Goal: Information Seeking & Learning: Find contact information

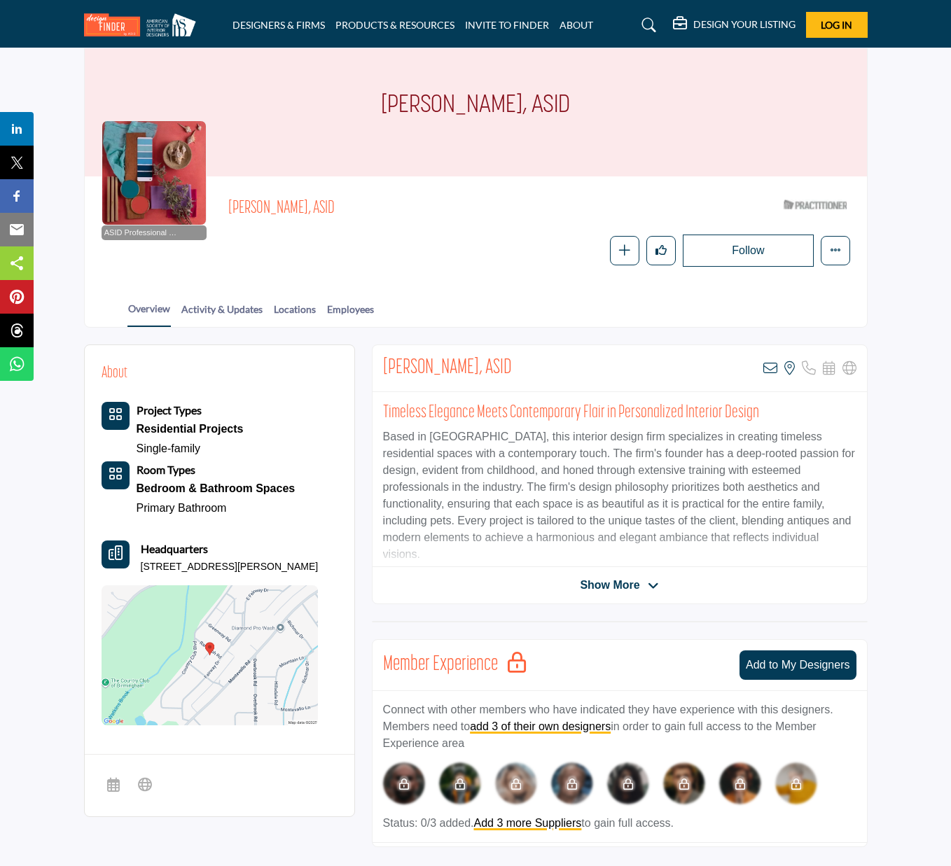
scroll to position [57, 0]
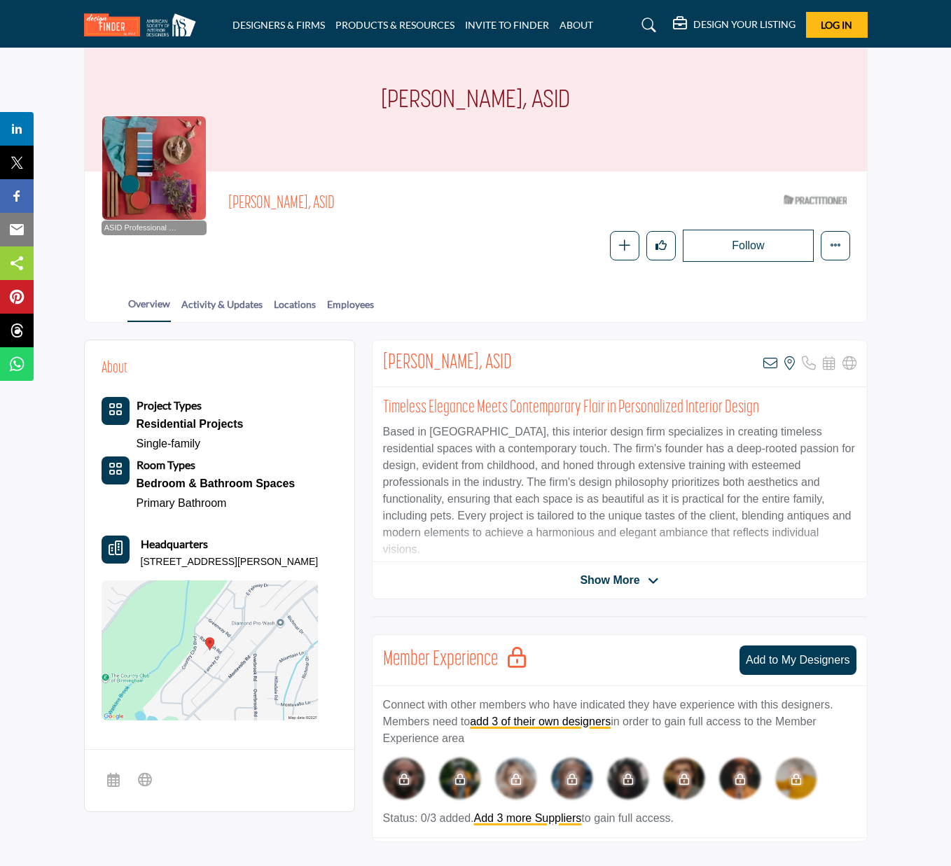
drag, startPoint x: 382, startPoint y: 362, endPoint x: 521, endPoint y: 368, distance: 138.8
click at [521, 368] on div "[PERSON_NAME], ASID View email address of this listing View the location of thi…" at bounding box center [620, 363] width 494 height 47
copy h2 "Patricia Hiden, ASID"
drag, startPoint x: 268, startPoint y: 558, endPoint x: 139, endPoint y: 558, distance: 128.9
click at [139, 558] on div "Headquarters 50 Randolph Rd, 35213-4232, USA" at bounding box center [210, 553] width 217 height 34
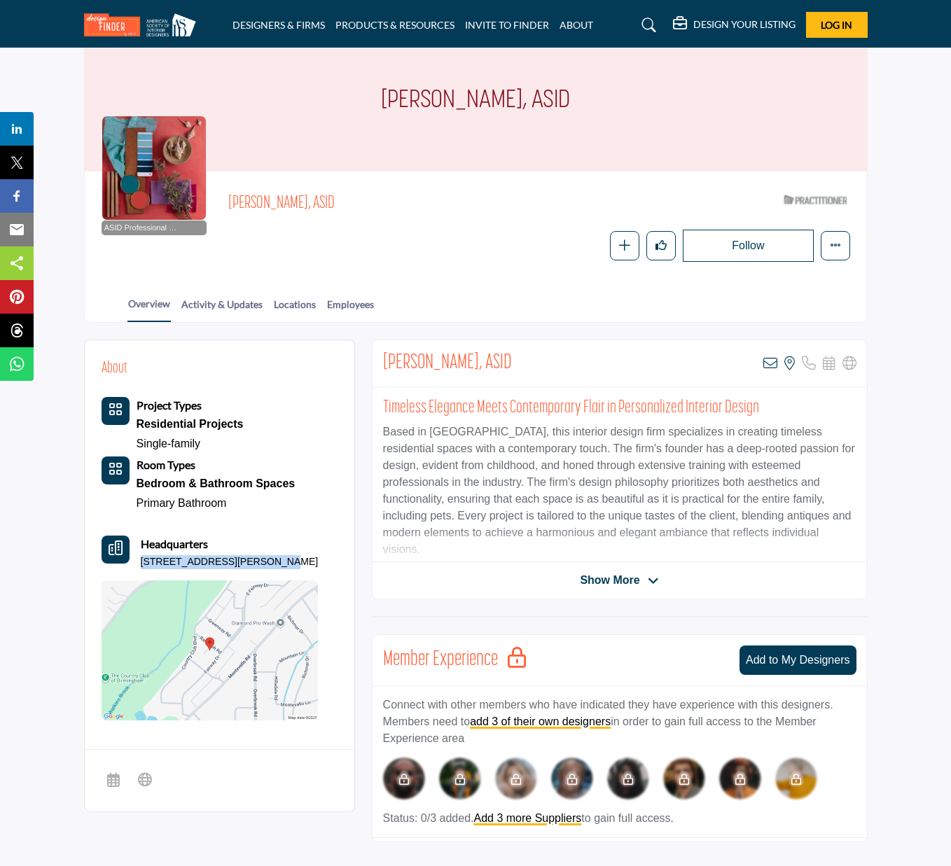
copy p "50 Randolph Rd, 35213-4232"
click at [635, 580] on span "Show More" at bounding box center [610, 580] width 60 height 17
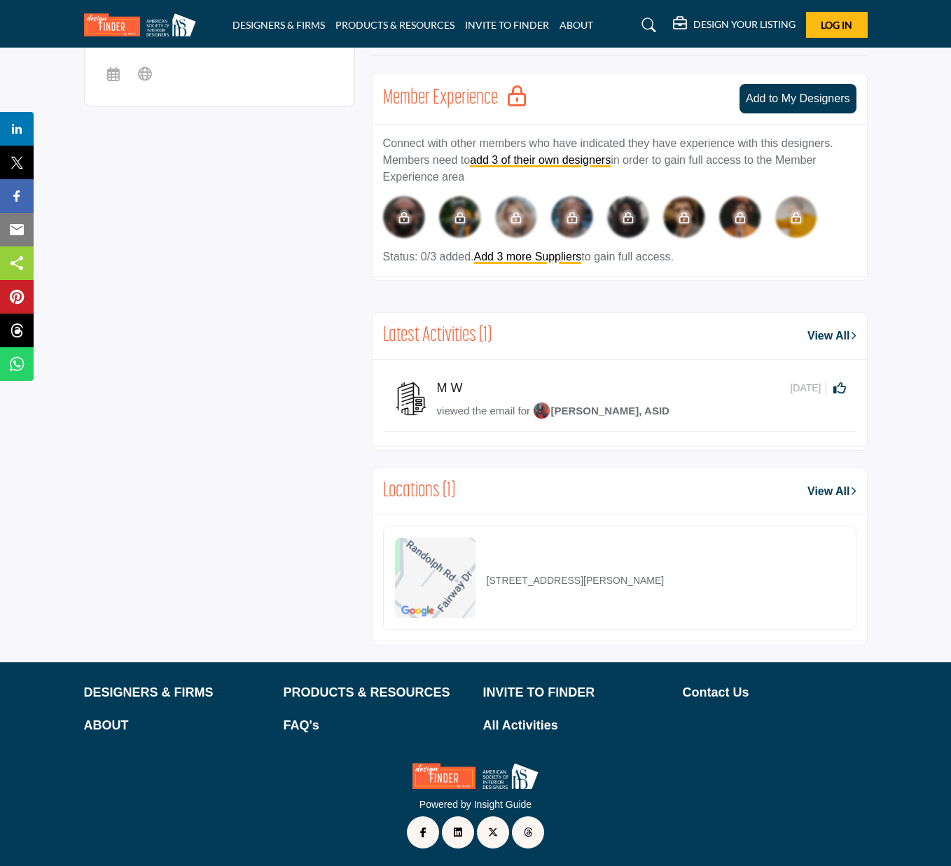
scroll to position [762, 0]
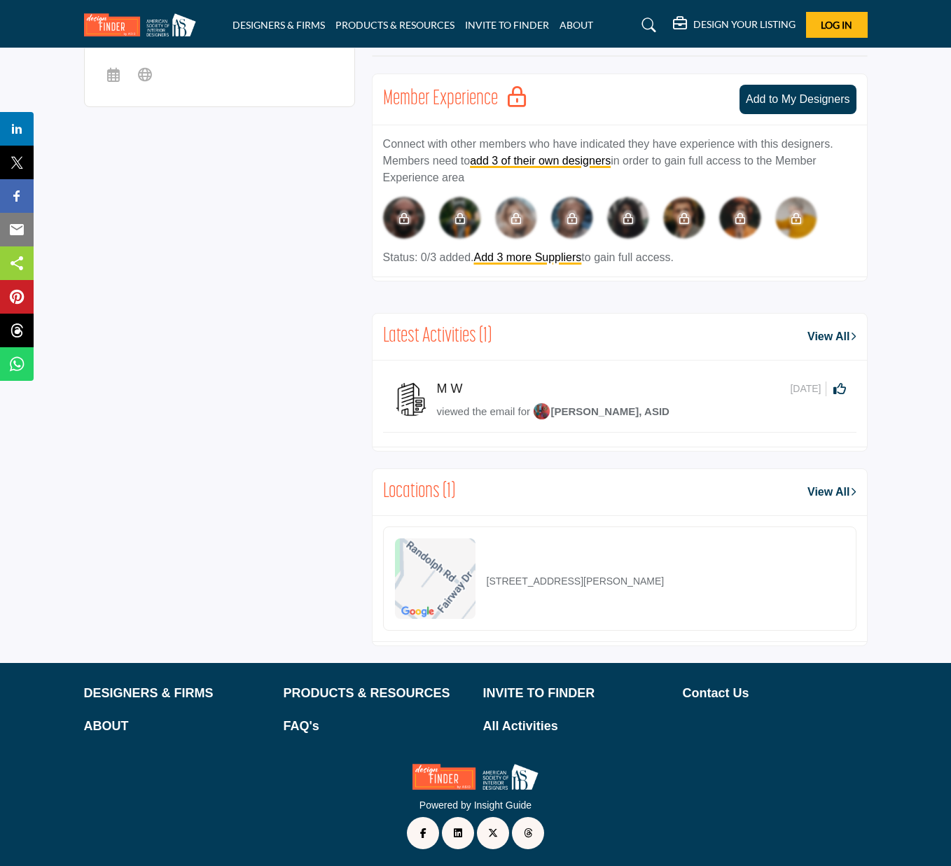
click at [810, 335] on link "View All" at bounding box center [832, 336] width 48 height 17
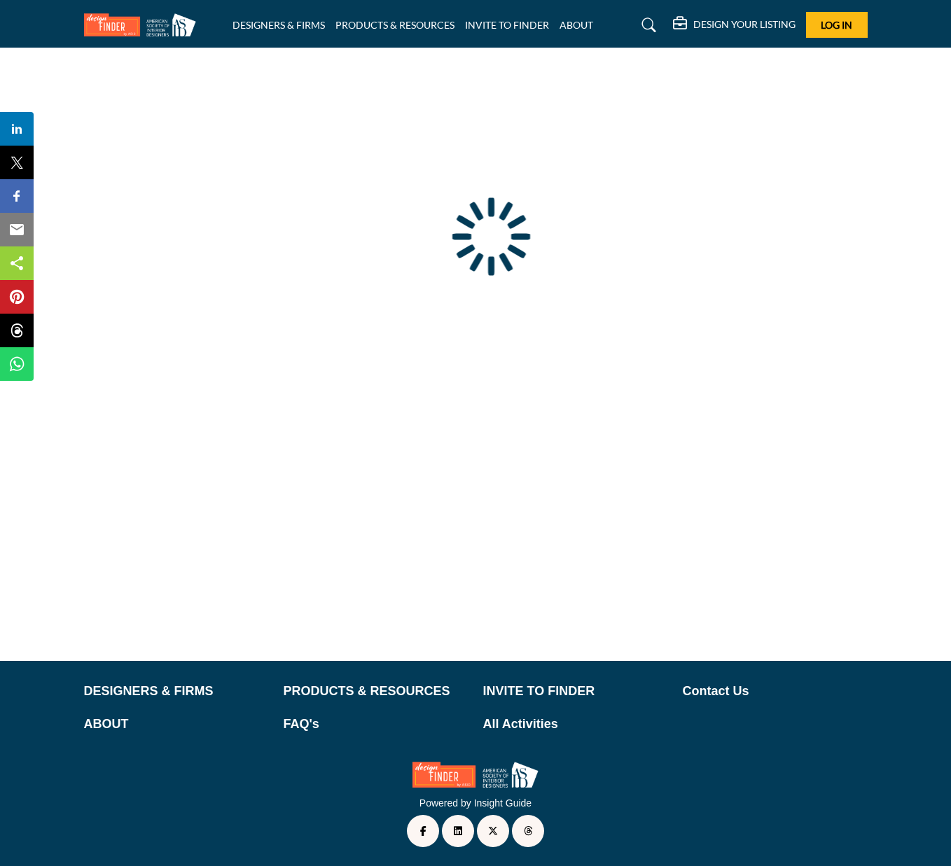
scroll to position [43, 0]
type input "**********"
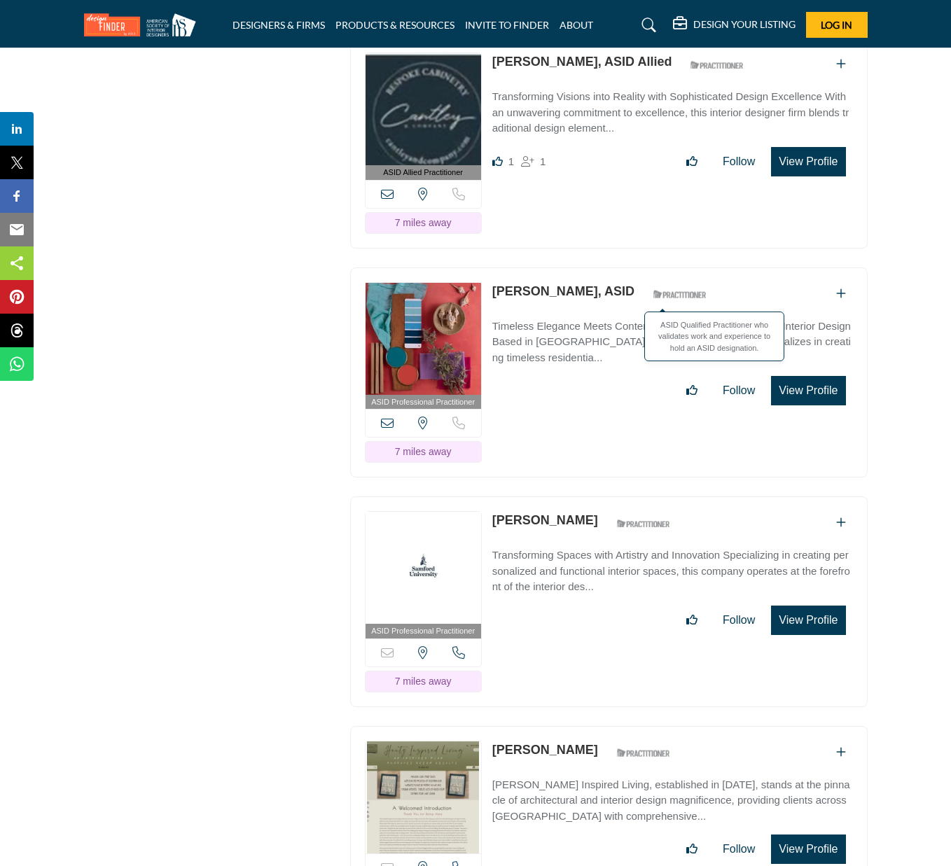
scroll to position [2036, 0]
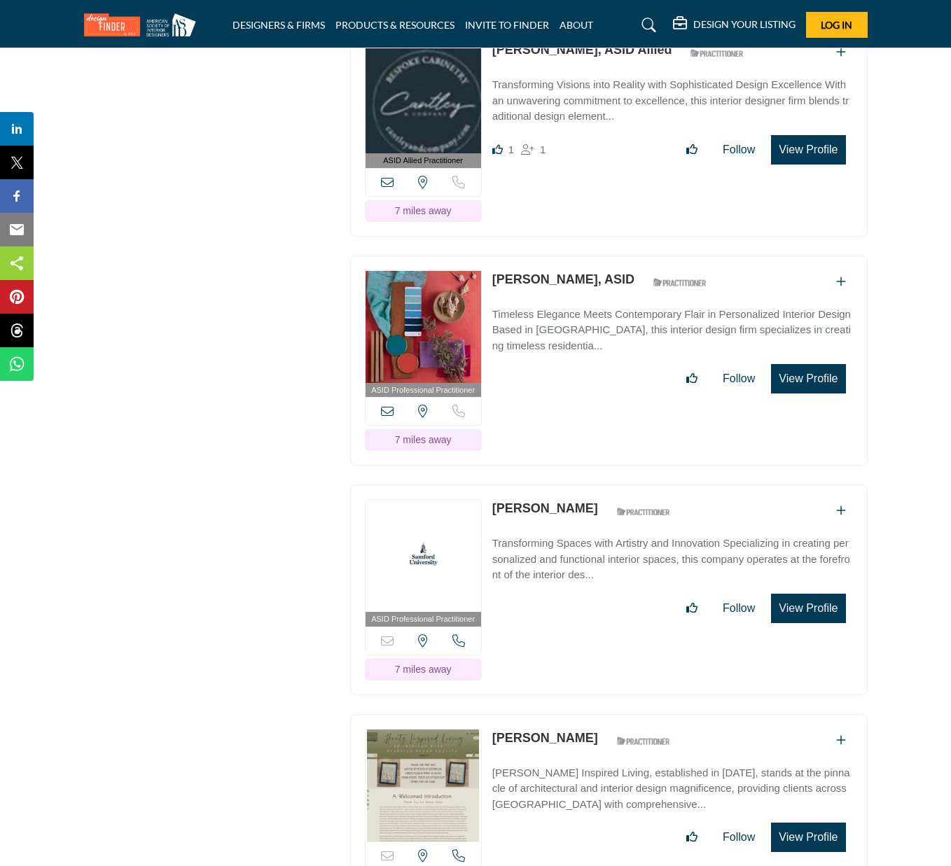
click at [509, 536] on p "Transforming Spaces with Artistry and Innovation Specializing in creating perso…" at bounding box center [672, 560] width 361 height 48
click at [523, 501] on link "Tonya Miller" at bounding box center [545, 508] width 106 height 14
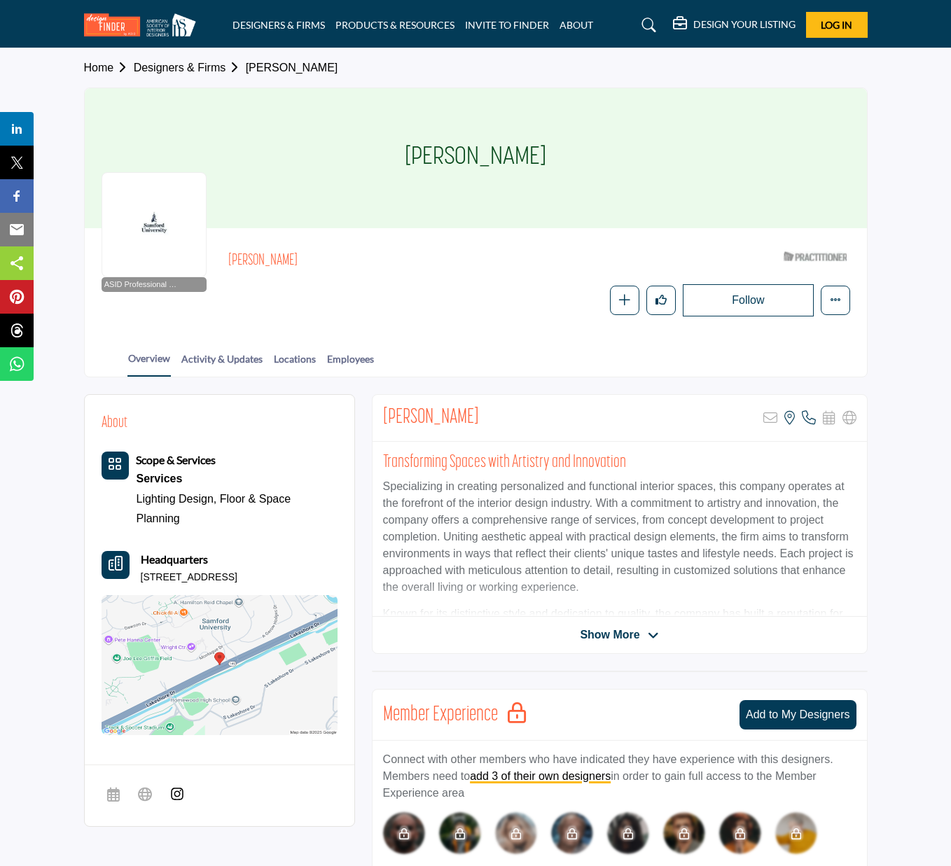
click at [450, 417] on h2 "Tonya Miller" at bounding box center [431, 418] width 96 height 25
drag, startPoint x: 453, startPoint y: 417, endPoint x: 380, endPoint y: 420, distance: 72.9
click at [380, 420] on div "Tonya Miller Sorry, but this listing is on a subscription plan which does not a…" at bounding box center [620, 418] width 494 height 47
copy h2 "[PERSON_NAME]"
drag, startPoint x: 272, startPoint y: 573, endPoint x: 132, endPoint y: 574, distance: 140.1
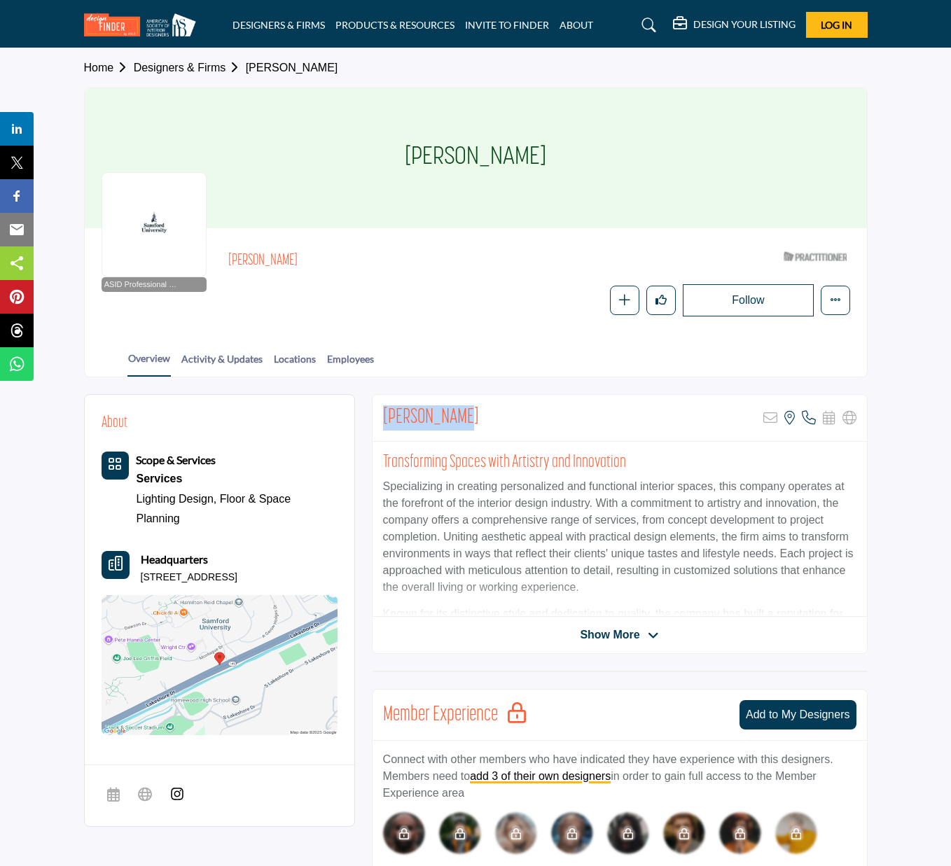
click at [132, 574] on div "Headquarters 800 Lakeshore Dr, 35229-0001, USA" at bounding box center [220, 568] width 236 height 34
copy p "800 Lakeshore Dr, 35229-000"
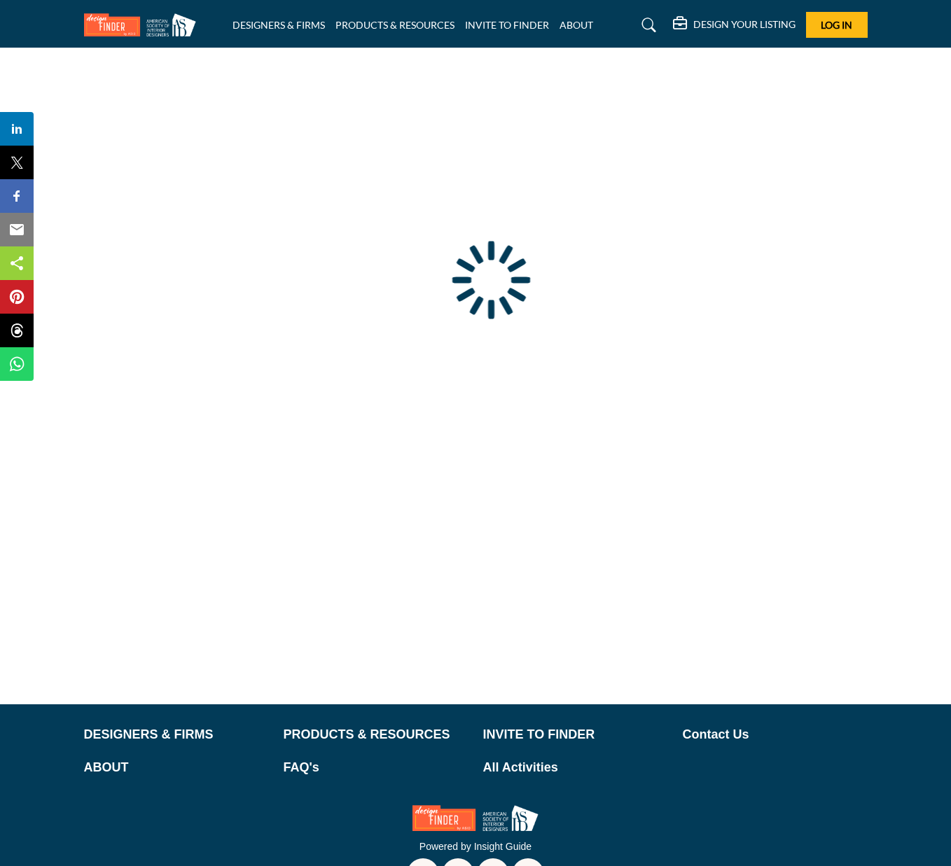
type input "**********"
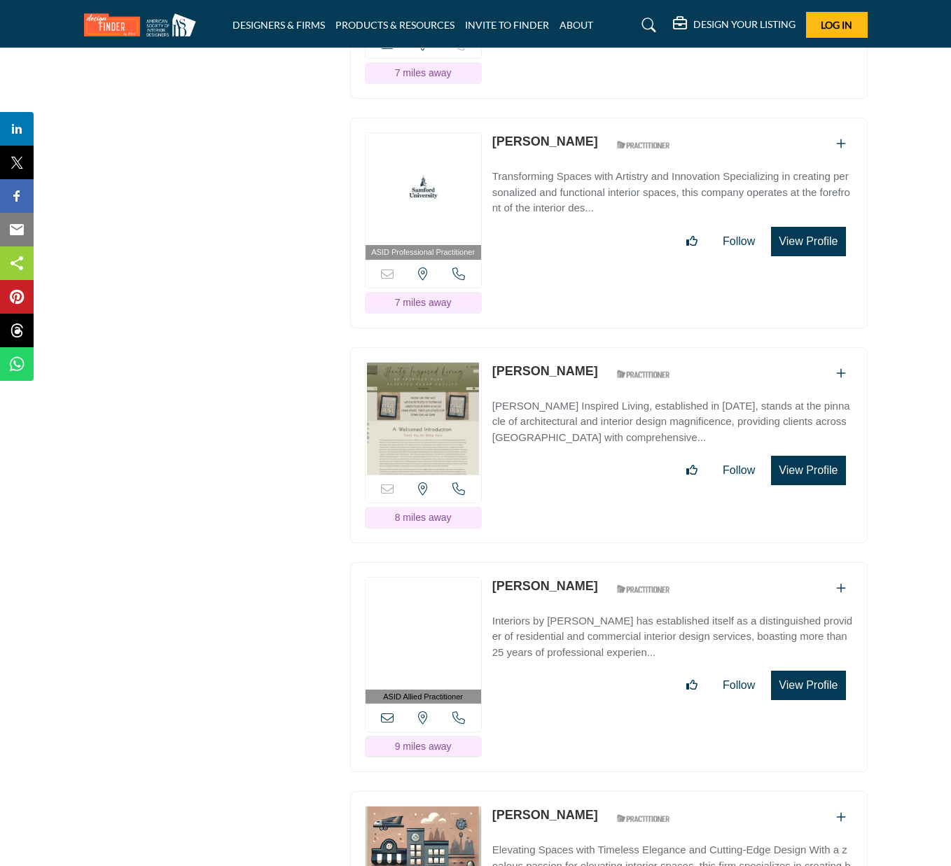
scroll to position [2405, 0]
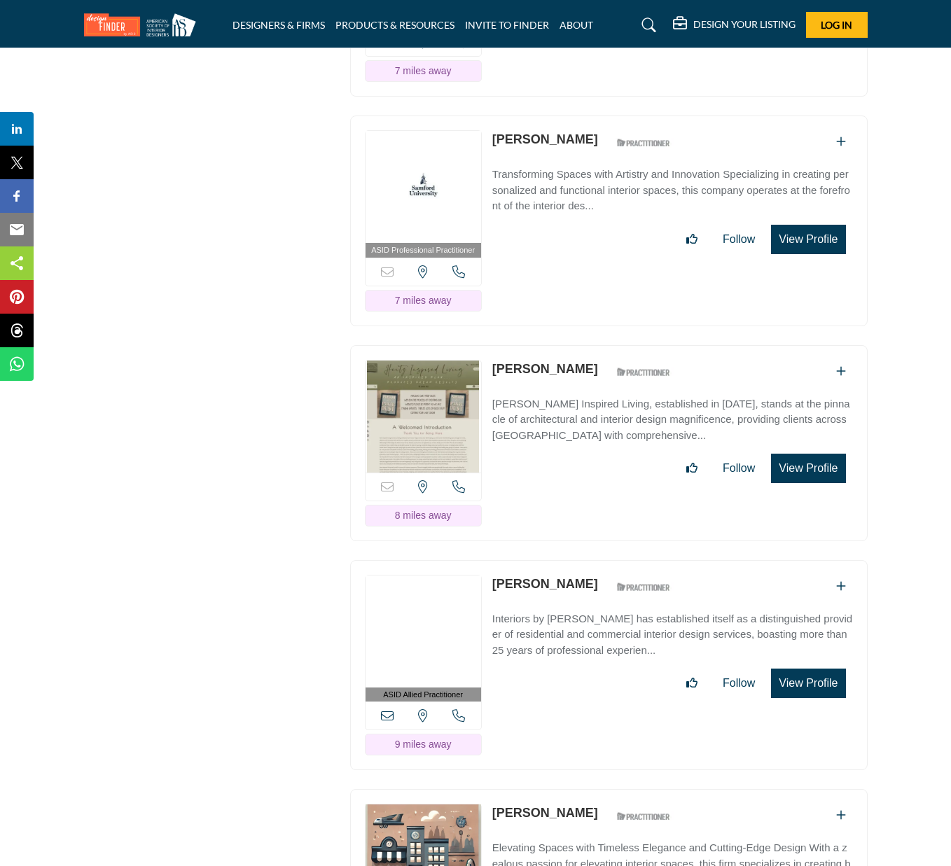
click at [542, 396] on p "Hentz Inspired Living, established in 2019, stands at the pinnacle of architect…" at bounding box center [672, 420] width 361 height 48
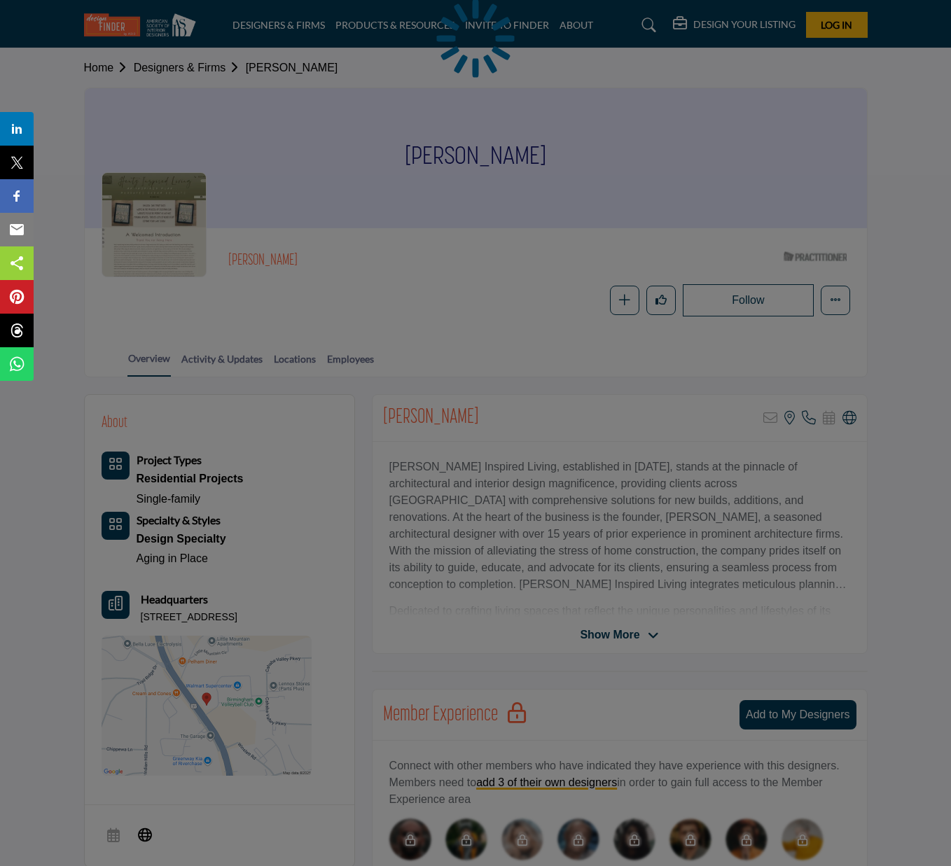
scroll to position [1, 0]
click at [415, 414] on div "Susan Hentz Sorry, but this listing is on a subscription plan which does not al…" at bounding box center [620, 417] width 494 height 47
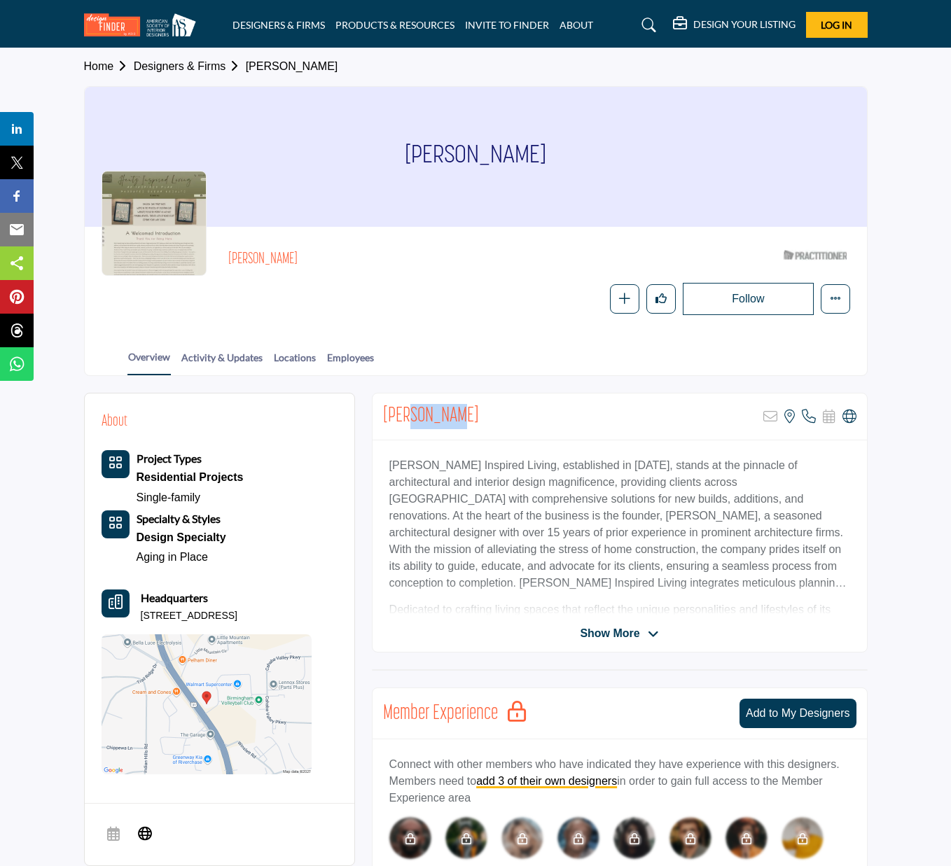
click at [415, 414] on h2 "Susan Hentz" at bounding box center [431, 416] width 96 height 25
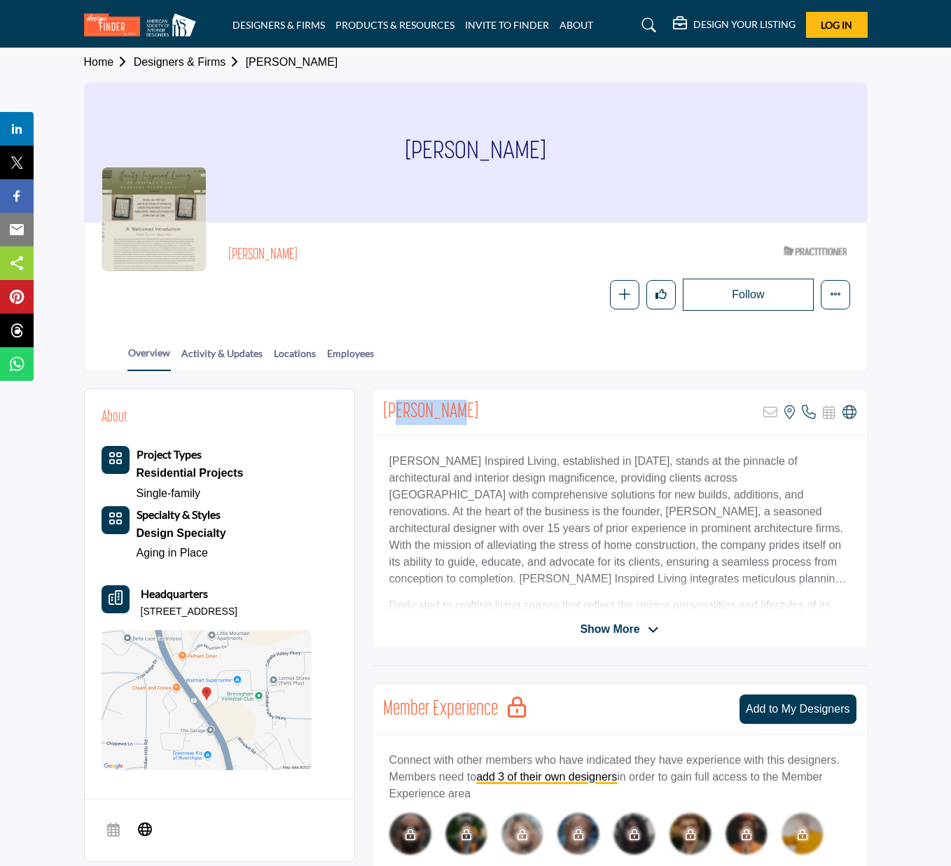
scroll to position [8, 1]
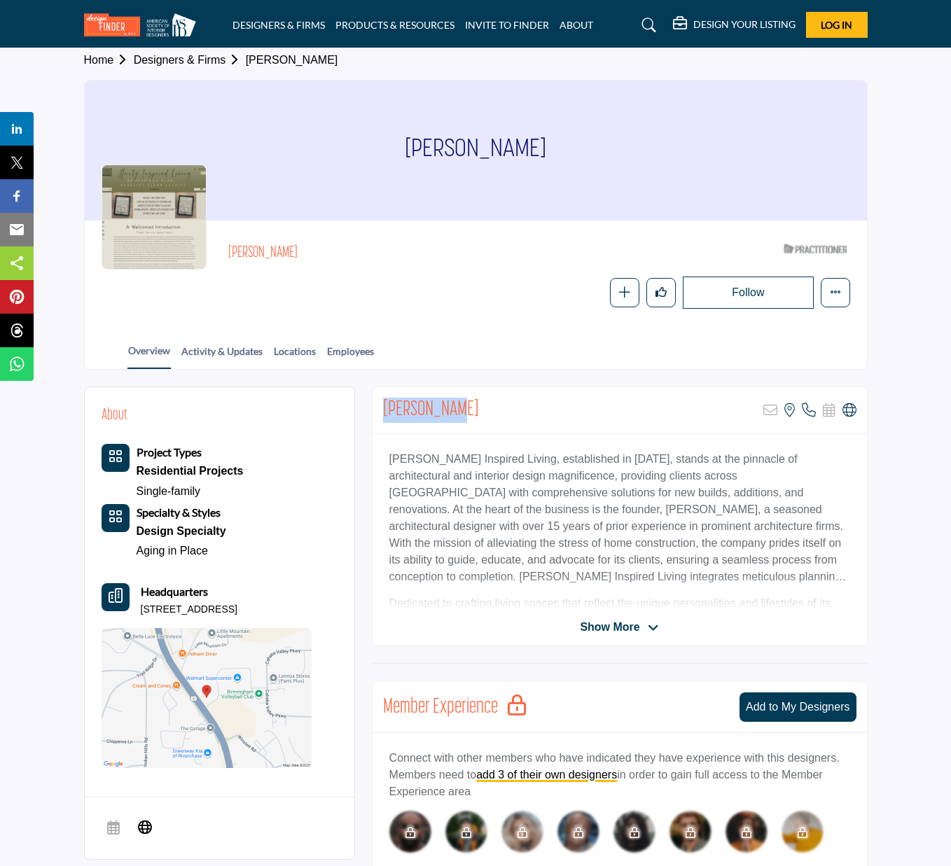
drag, startPoint x: 467, startPoint y: 417, endPoint x: 365, endPoint y: 413, distance: 102.3
click at [365, 413] on div "About Project Types Residential Projects Single-family Specialty & Styles Desig…" at bounding box center [476, 751] width 784 height 729
drag, startPoint x: 308, startPoint y: 604, endPoint x: 121, endPoint y: 605, distance: 187.0
click at [121, 605] on div "Headquarters 2169 Pelham Pkwy Ste C, 35124-1119, USA" at bounding box center [207, 600] width 210 height 34
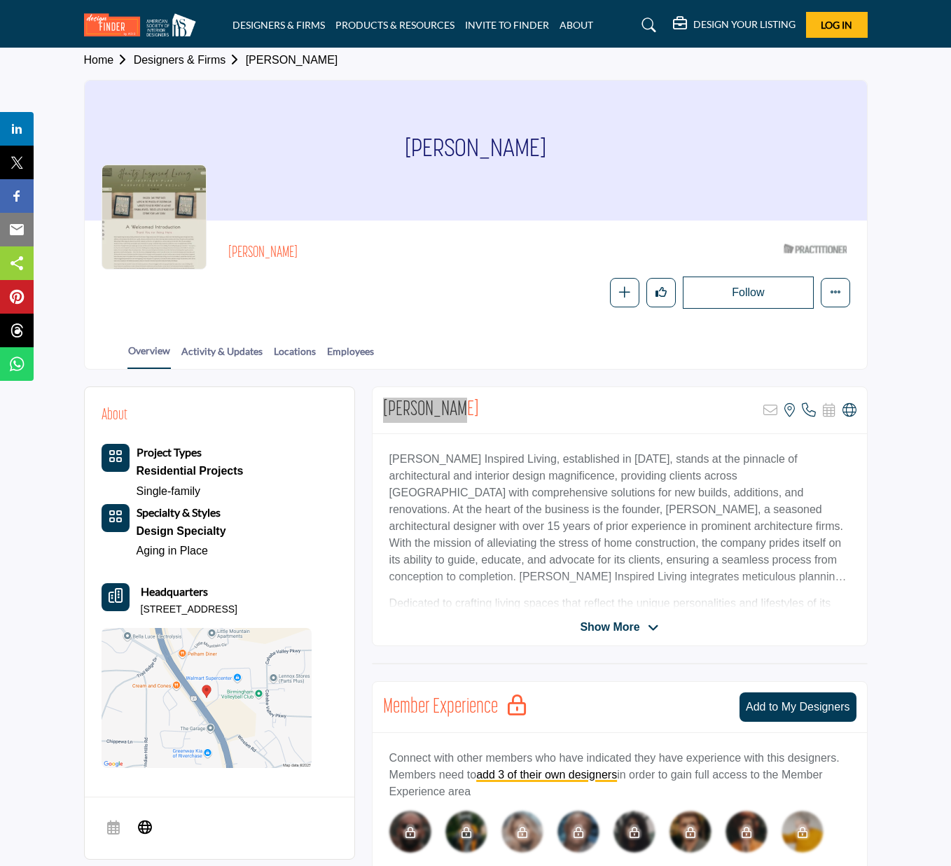
click at [237, 603] on p "2169 Pelham Pkwy Ste C, 35124-1119, USA" at bounding box center [189, 610] width 97 height 14
click at [237, 606] on p "2169 Pelham Pkwy Ste C, 35124-1119, USA" at bounding box center [189, 610] width 97 height 14
drag, startPoint x: 308, startPoint y: 604, endPoint x: 143, endPoint y: 607, distance: 165.3
click at [143, 607] on p "2169 Pelham Pkwy Ste C, 35124-1119, USA" at bounding box center [189, 610] width 97 height 14
copy p "2169 Pelham Pkwy Ste C, 35124-1119"
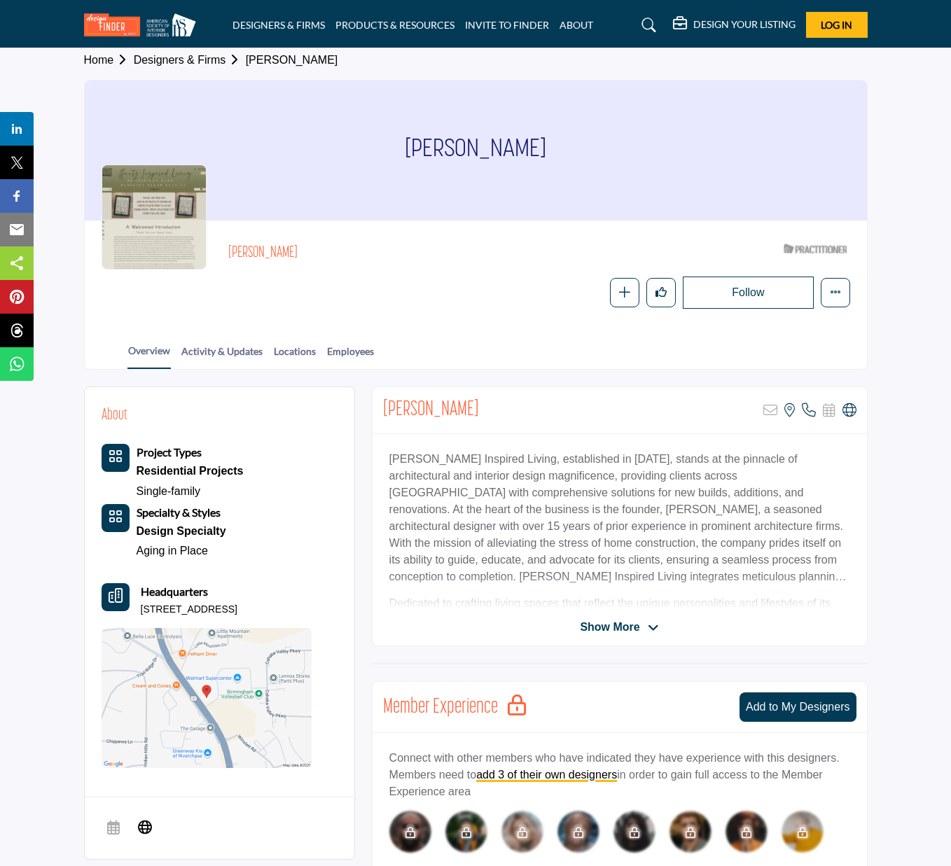
scroll to position [0, 0]
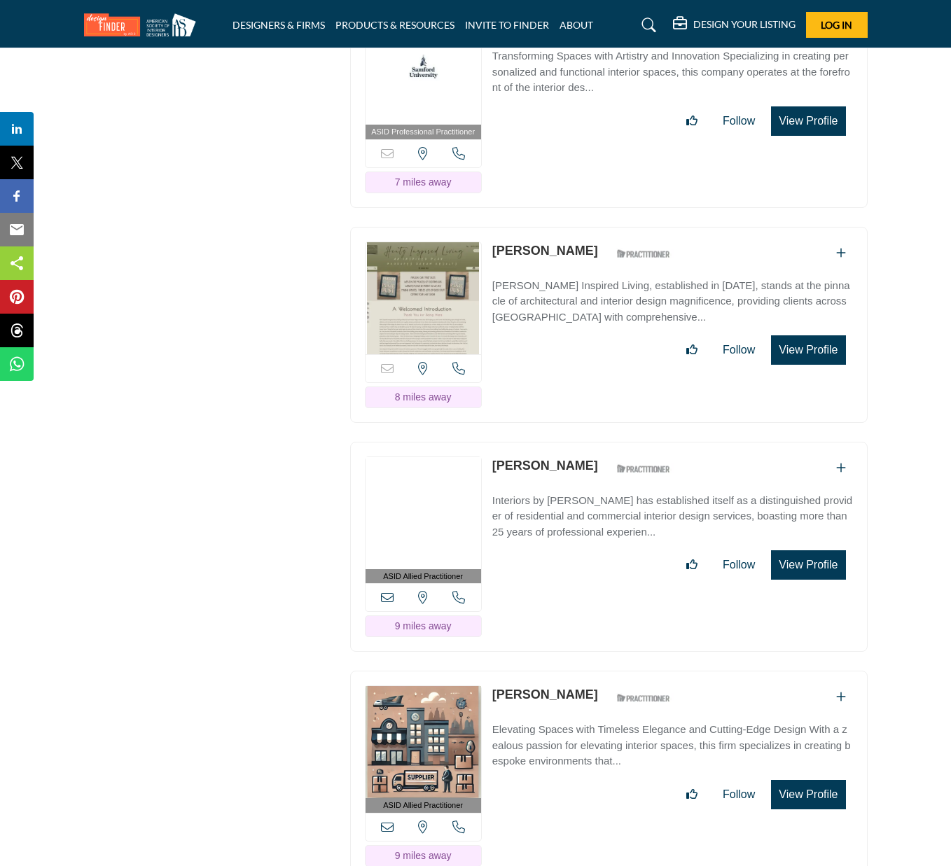
scroll to position [2530, 0]
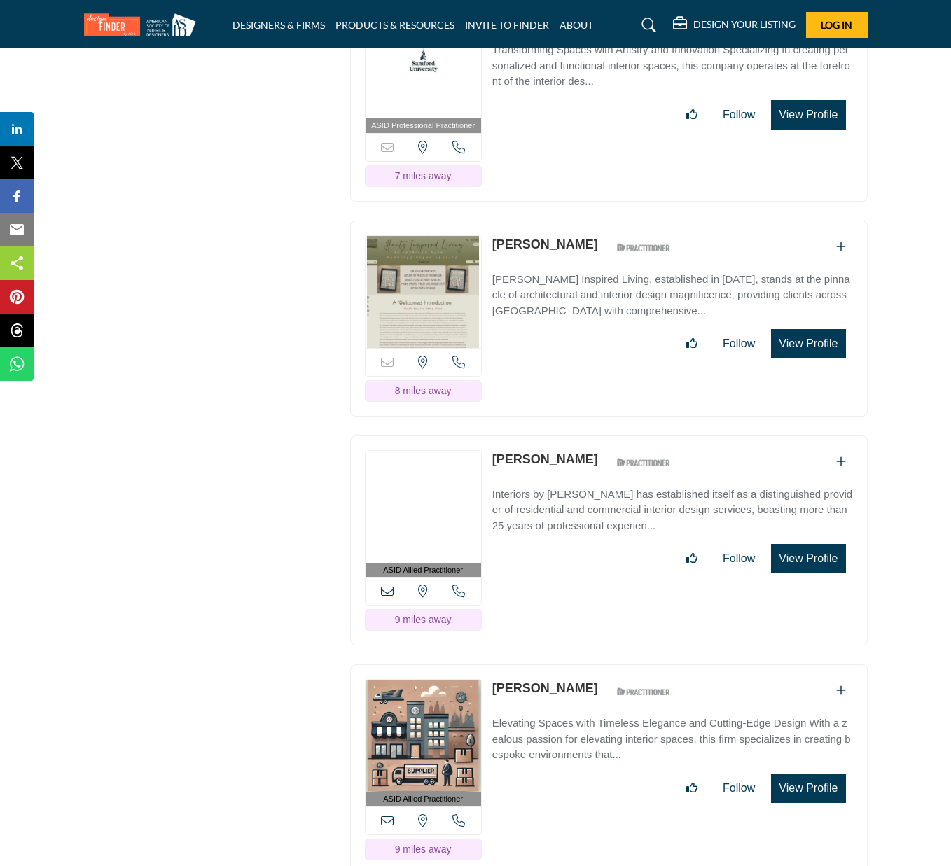
click at [541, 452] on link "[PERSON_NAME]" at bounding box center [545, 459] width 106 height 14
click at [585, 487] on p "Interiors by [PERSON_NAME] has established itself as a distinguished provider o…" at bounding box center [672, 511] width 361 height 48
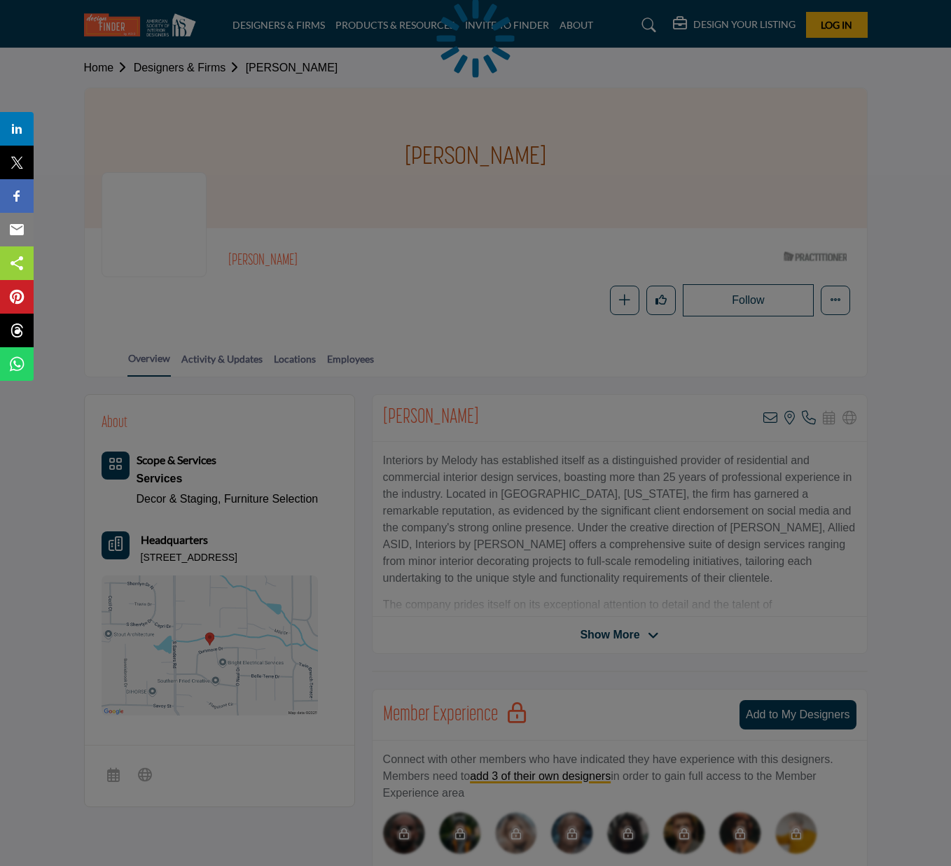
click at [483, 417] on body "DESIGNERS & FIRMS PRODUCTS & RESOURCES INVITE TO FINDER ABOUT" at bounding box center [475, 816] width 951 height 1633
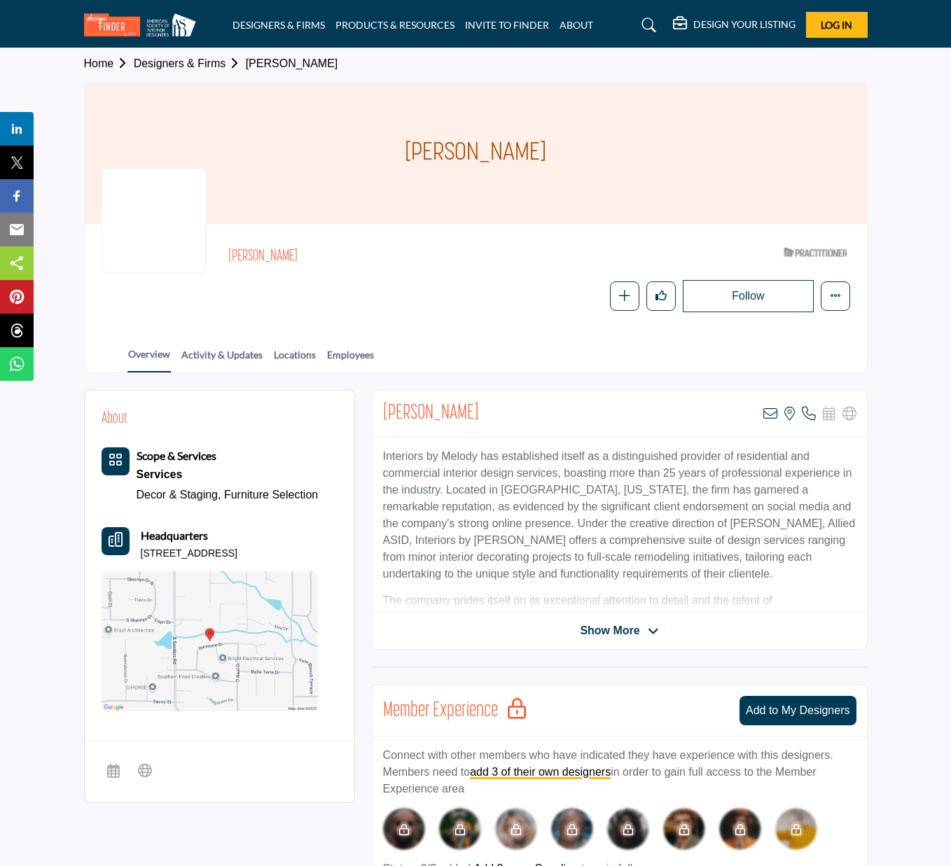
scroll to position [7, 0]
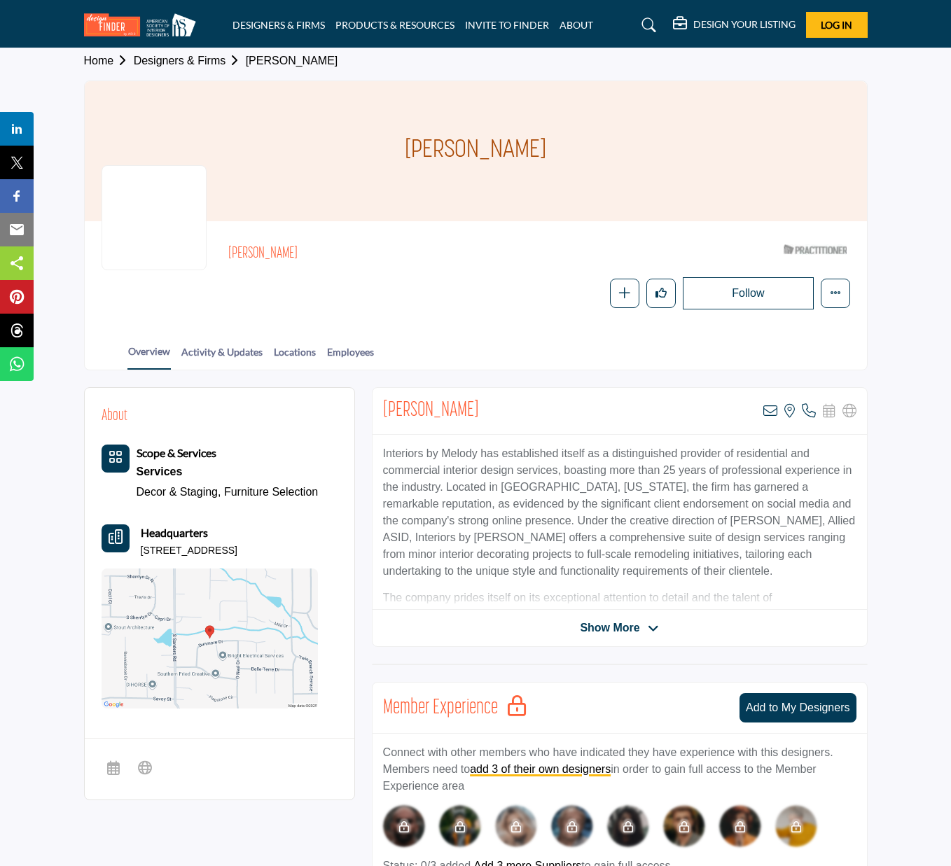
drag, startPoint x: 476, startPoint y: 417, endPoint x: 370, endPoint y: 415, distance: 106.5
copy h2 "[PERSON_NAME]"
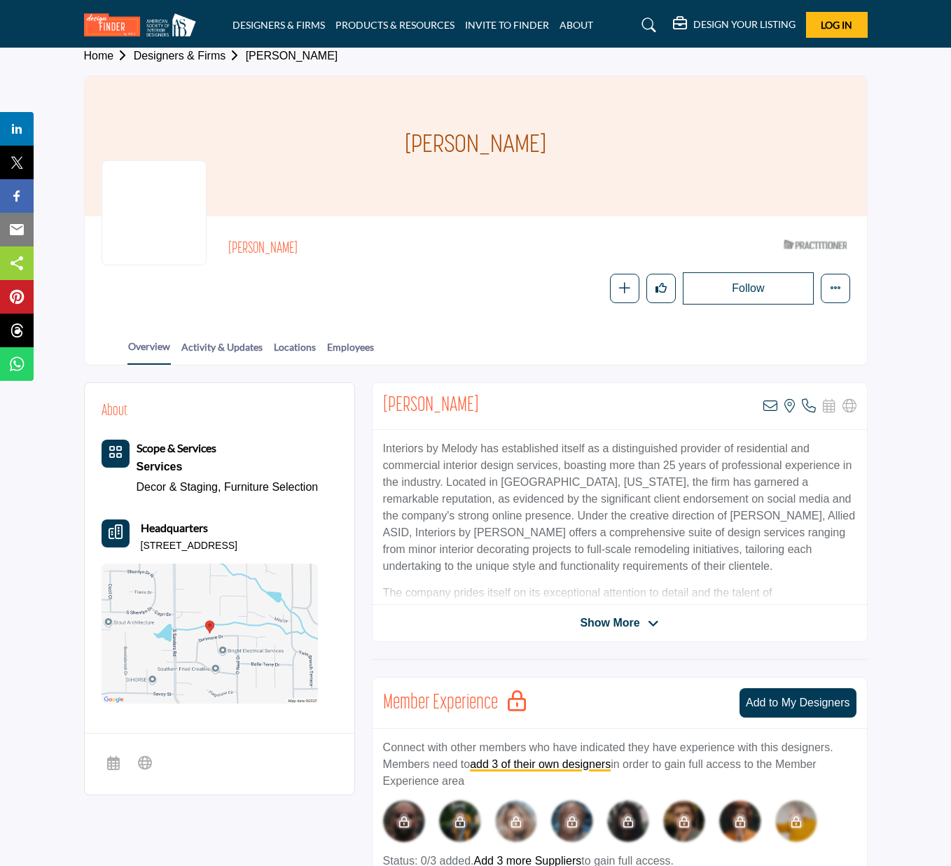
drag, startPoint x: 274, startPoint y: 541, endPoint x: 135, endPoint y: 536, distance: 138.8
click at [135, 536] on div "Headquarters 2525 Dunmore Dr, 35226-2427, USA" at bounding box center [210, 537] width 217 height 34
copy p "2525 Dunmore Dr, 35226-2427"
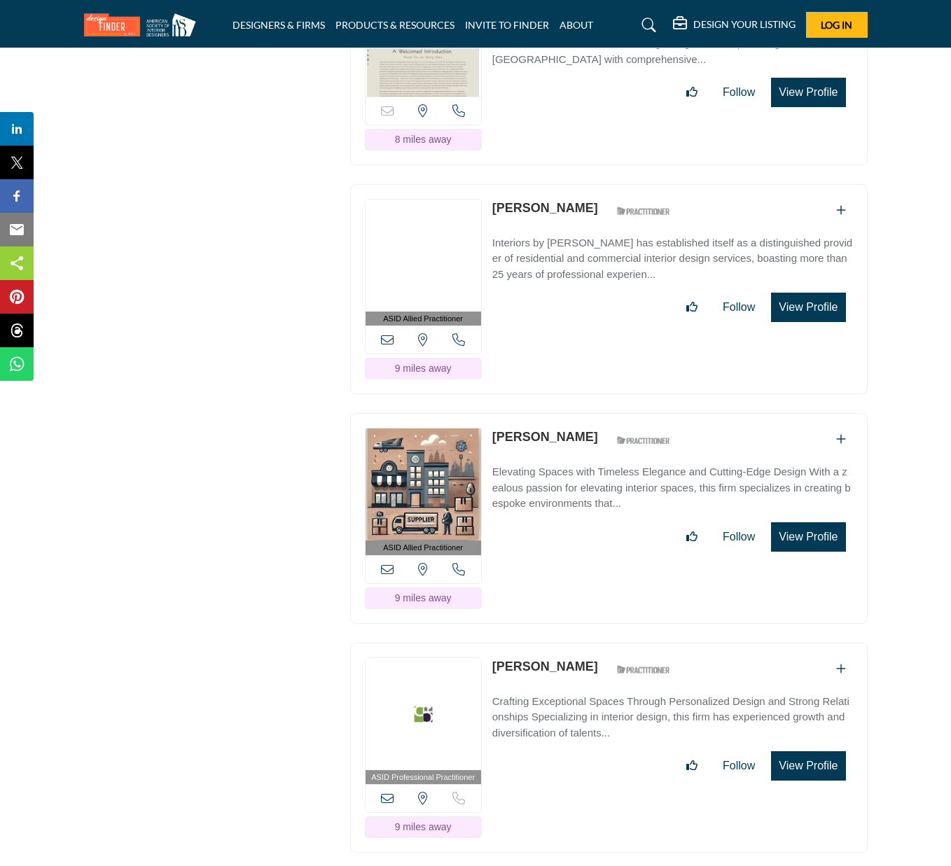
scroll to position [2782, 0]
click at [527, 429] on link "[PERSON_NAME]" at bounding box center [545, 436] width 106 height 14
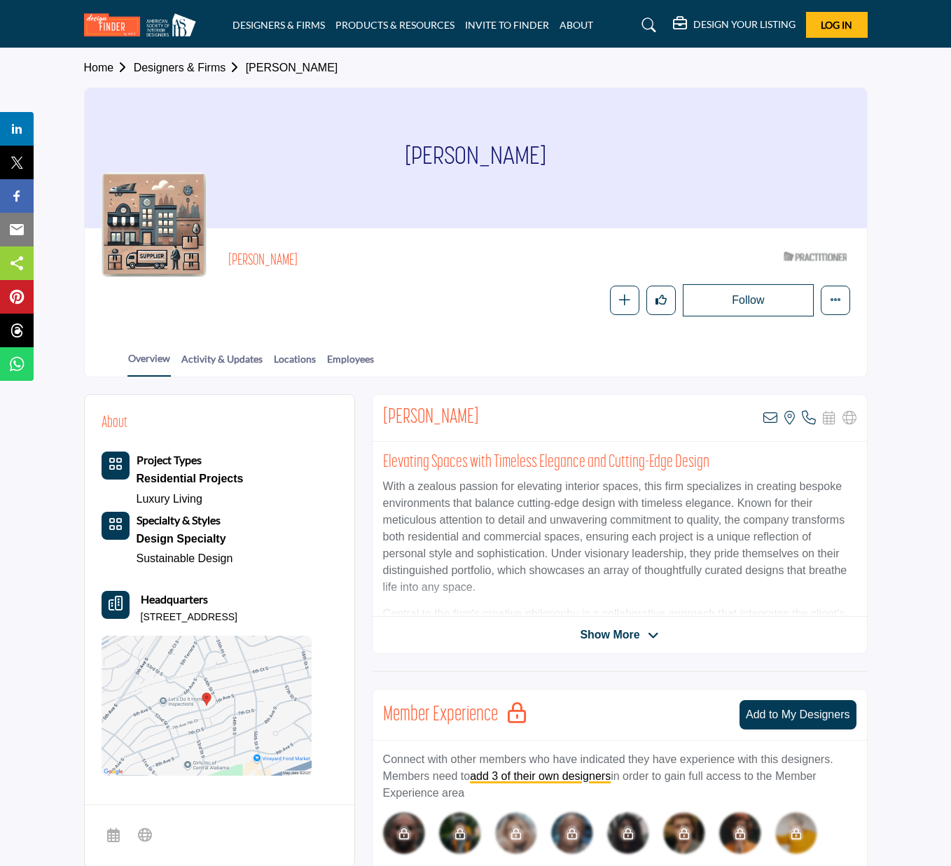
click at [469, 413] on div "Dee Bentley View email address of this listing View the location of this listin…" at bounding box center [620, 418] width 494 height 47
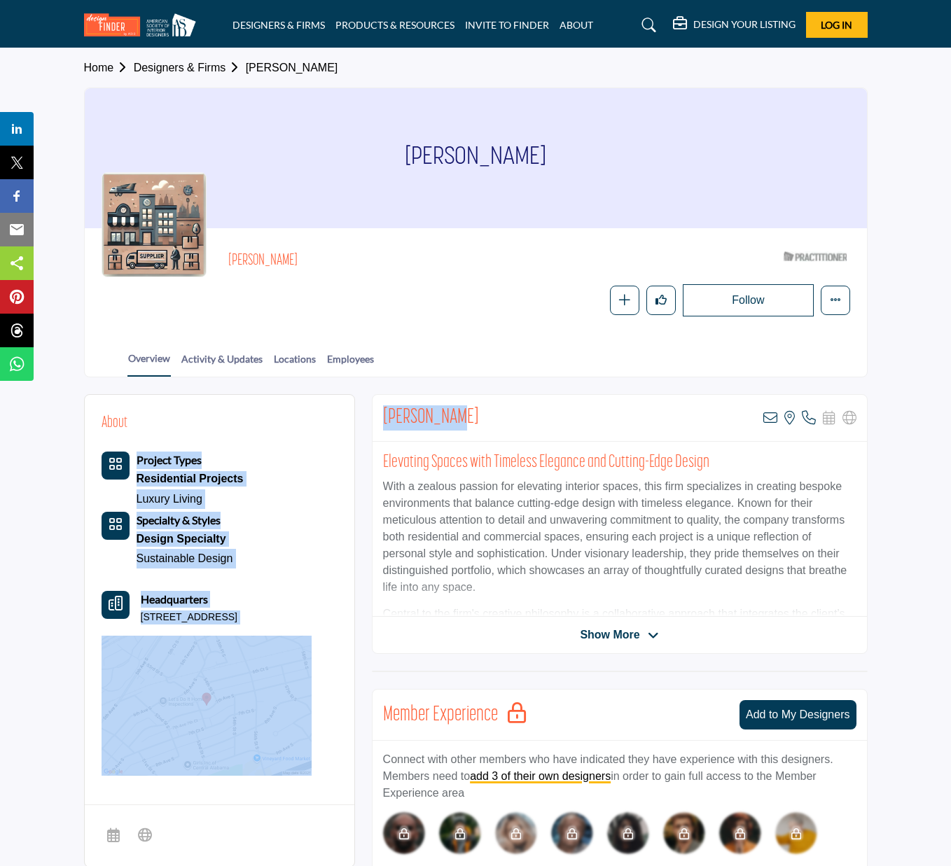
drag, startPoint x: 464, startPoint y: 415, endPoint x: 339, endPoint y: 415, distance: 124.7
click at [339, 415] on div "About Project Types Residential Projects Luxury Living Specialty & Styles Desig…" at bounding box center [476, 828] width 784 height 868
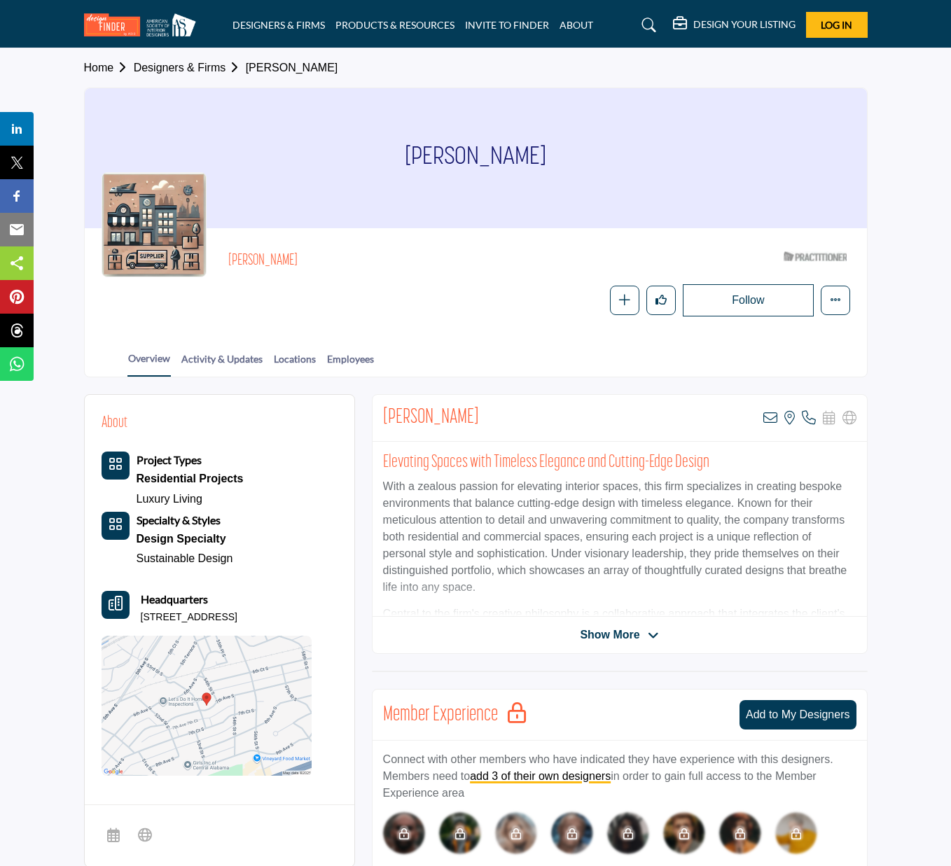
click at [548, 442] on div "Elevating Spaces with Timeless Elegance and Cutting-Edge Design With a zealous …" at bounding box center [620, 529] width 494 height 175
drag, startPoint x: 457, startPoint y: 418, endPoint x: 385, endPoint y: 417, distance: 72.1
click at [385, 417] on div "Dee Bentley View email address of this listing View the location of this listin…" at bounding box center [620, 418] width 494 height 47
copy h2 "[PERSON_NAME]"
drag, startPoint x: 263, startPoint y: 612, endPoint x: 138, endPoint y: 614, distance: 125.4
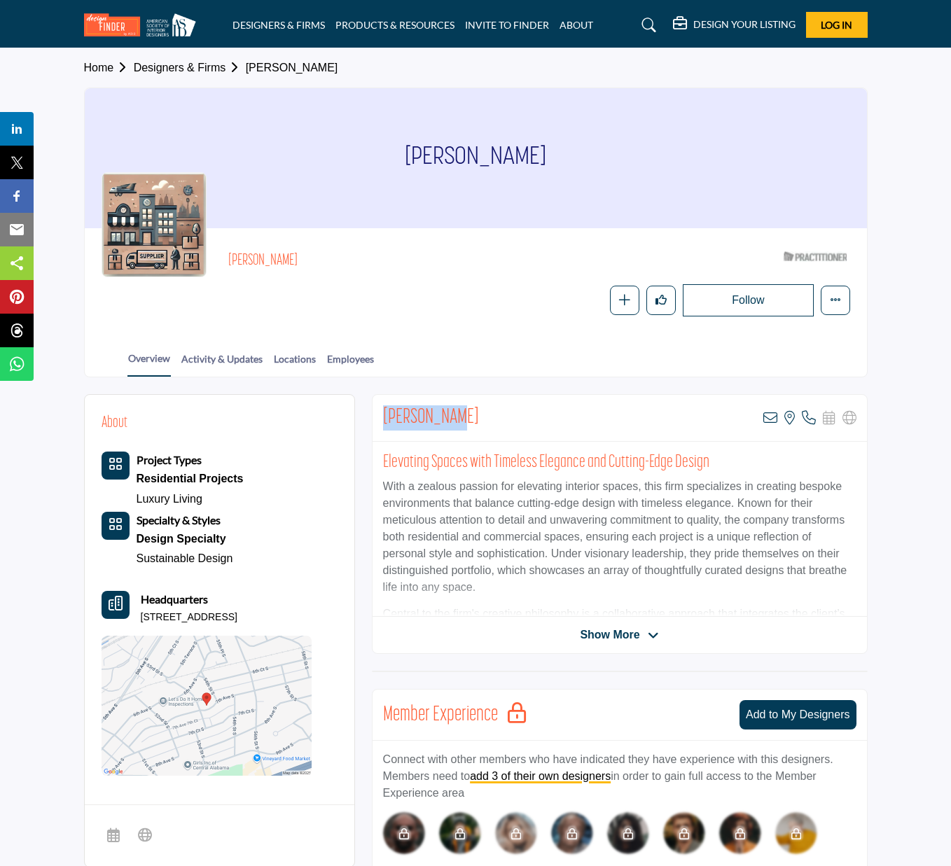
click at [138, 614] on div "Headquarters 5306 7th Ave S, 35212-3908, USA" at bounding box center [207, 608] width 210 height 34
click at [237, 611] on p "5306 7th Ave S, 35212-3908, USA" at bounding box center [189, 618] width 97 height 14
copy p "5306 7th Ave S, 35212-3908"
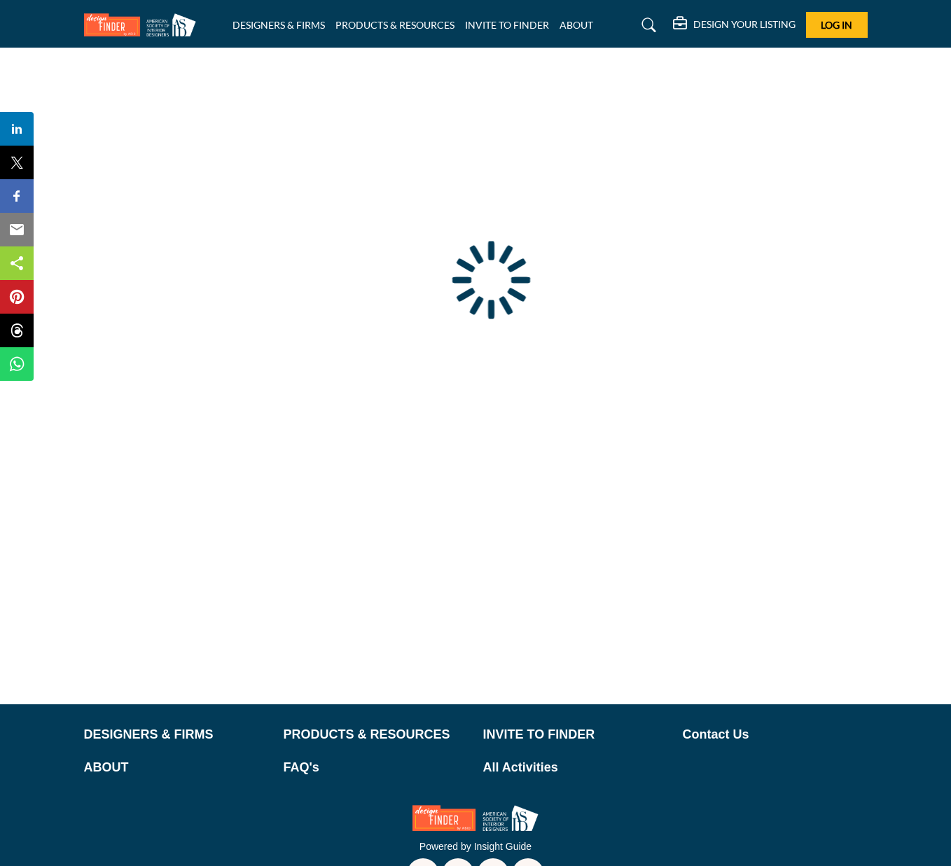
scroll to position [43, 0]
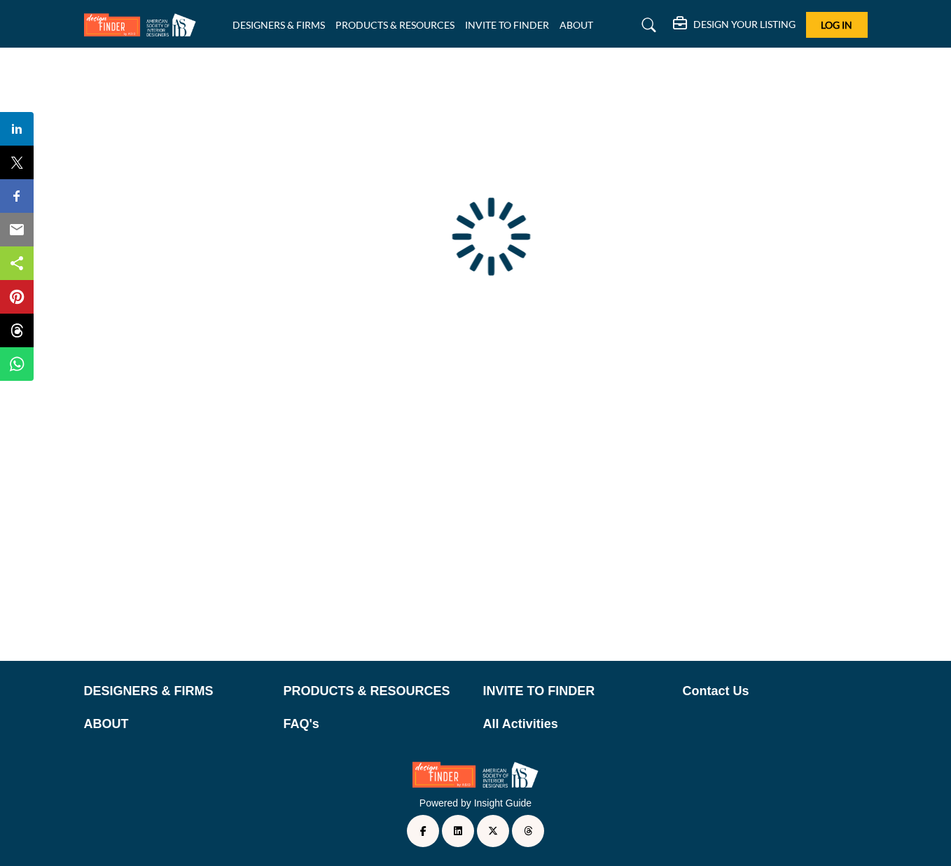
type input "**********"
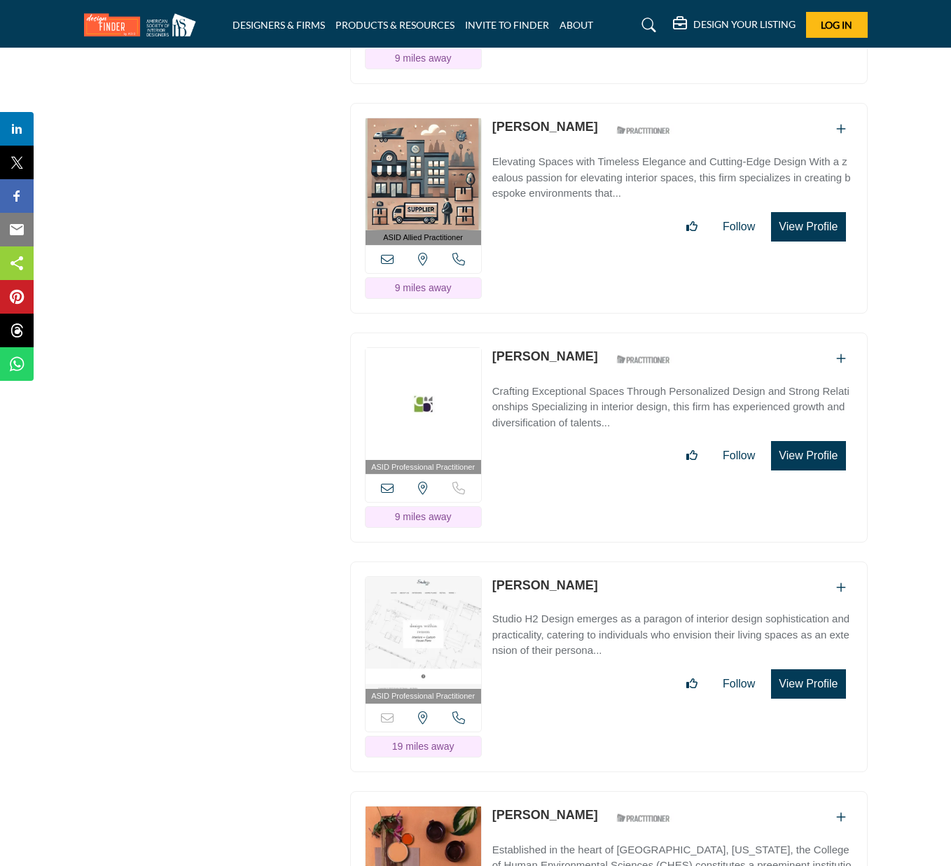
scroll to position [3097, 0]
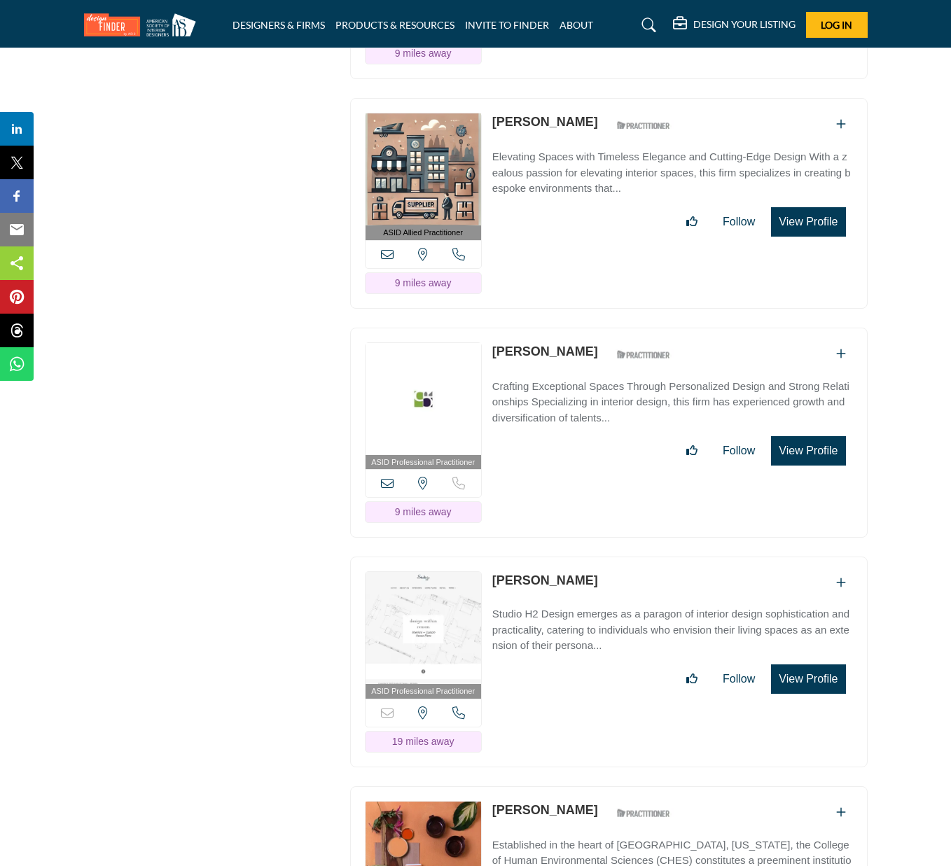
click at [566, 382] on p "Crafting Exceptional Spaces Through Personalized Design and Strong Relationship…" at bounding box center [672, 403] width 361 height 48
click at [569, 345] on div "[PERSON_NAME] ASID Qualified Practitioner who validates work and experience to …" at bounding box center [585, 355] width 186 height 25
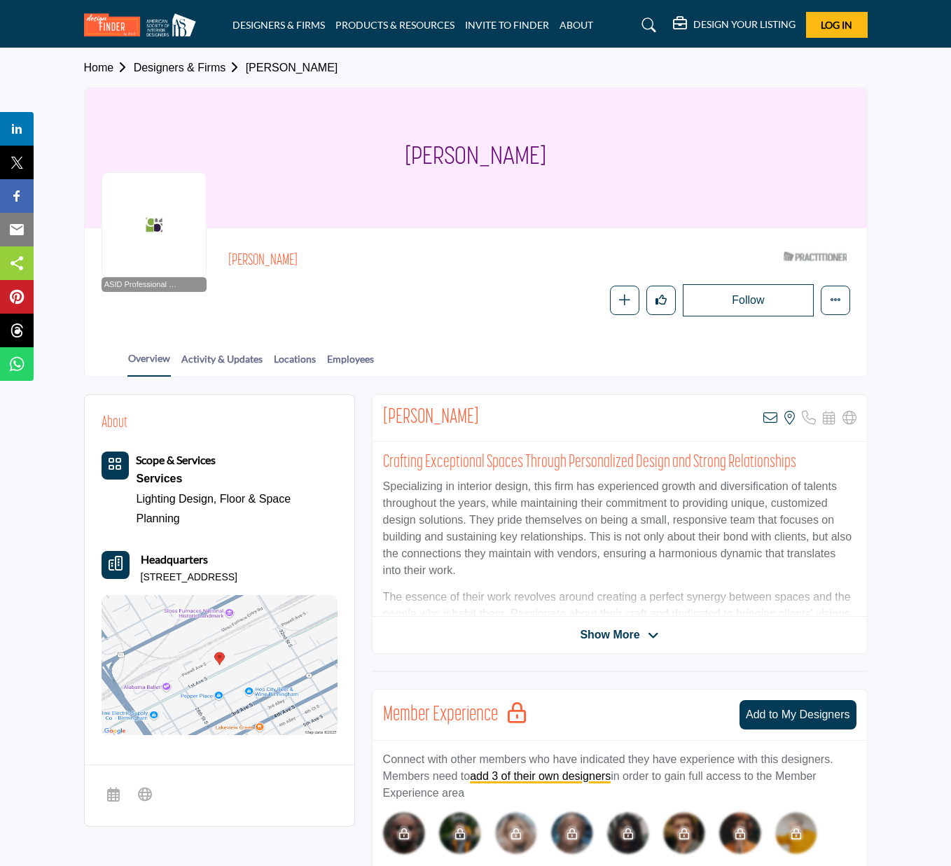
click at [469, 419] on h2 "Jacklyn Hamric" at bounding box center [431, 418] width 96 height 25
drag, startPoint x: 412, startPoint y: 415, endPoint x: 352, endPoint y: 413, distance: 60.3
click at [483, 420] on div "Jacklyn Hamric View email address of this listing View the location of this lis…" at bounding box center [620, 418] width 494 height 47
drag, startPoint x: 493, startPoint y: 417, endPoint x: 406, endPoint y: 420, distance: 87.6
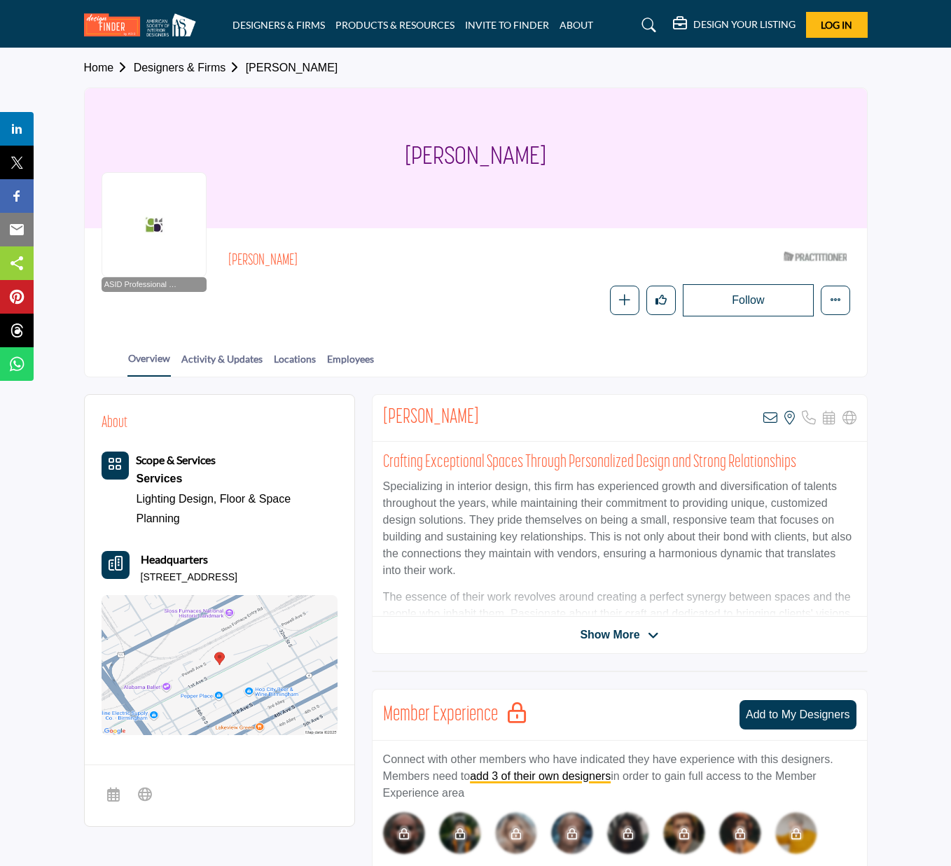
click at [379, 417] on div "Jacklyn Hamric View email address of this listing View the location of this lis…" at bounding box center [620, 418] width 494 height 47
copy h2 "[PERSON_NAME]"
drag, startPoint x: 265, startPoint y: 574, endPoint x: 130, endPoint y: 574, distance: 134.5
click at [130, 574] on div "Headquarters 2920 1st Ave S, 35233-3033, USA" at bounding box center [220, 568] width 236 height 34
click at [145, 573] on p "2920 1st Ave S, 35233-3033, USA" at bounding box center [189, 578] width 97 height 14
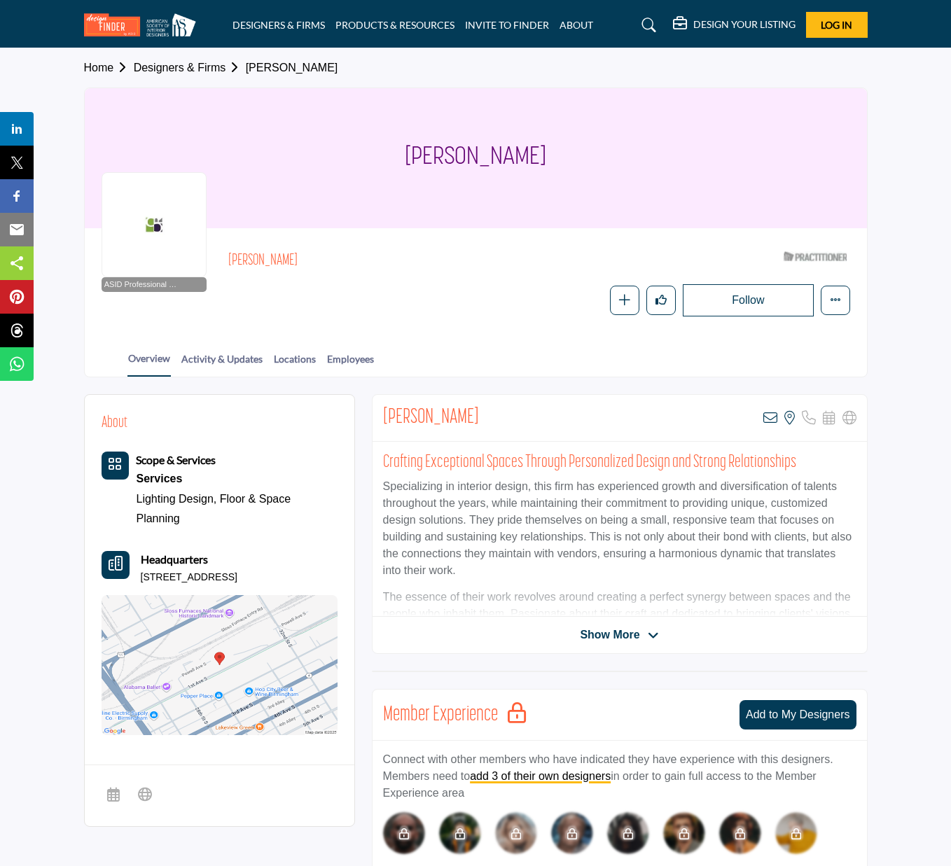
drag, startPoint x: 265, startPoint y: 575, endPoint x: 141, endPoint y: 577, distance: 124.0
click at [141, 577] on p "2920 1st Ave S, 35233-3033, USA" at bounding box center [189, 578] width 97 height 14
copy p "2920 1st Ave S, 35233-3033"
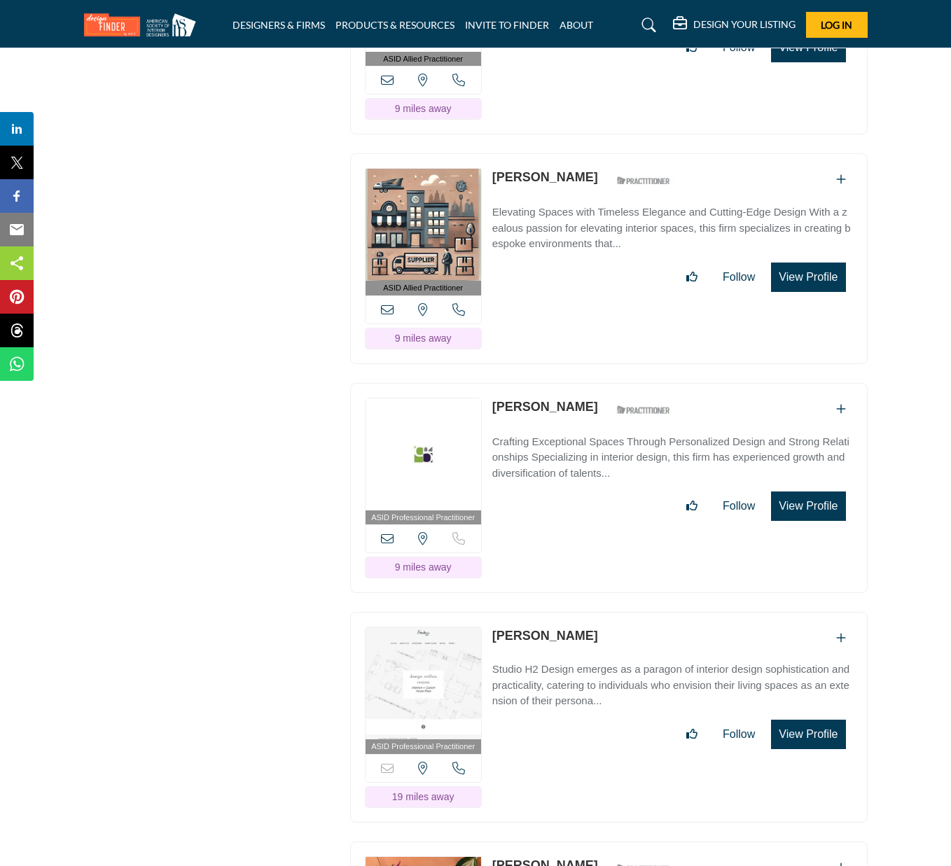
scroll to position [3083, 0]
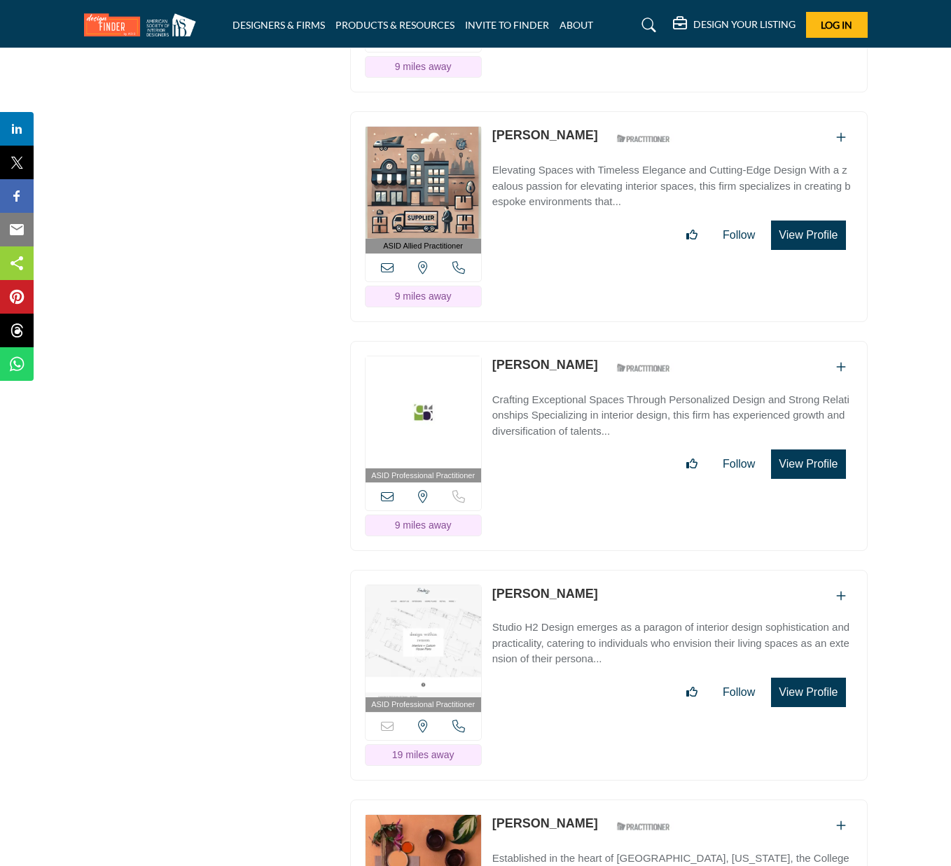
click at [562, 620] on p "Studio H2 Design emerges as a paragon of interior design sophistication and pra…" at bounding box center [672, 644] width 361 height 48
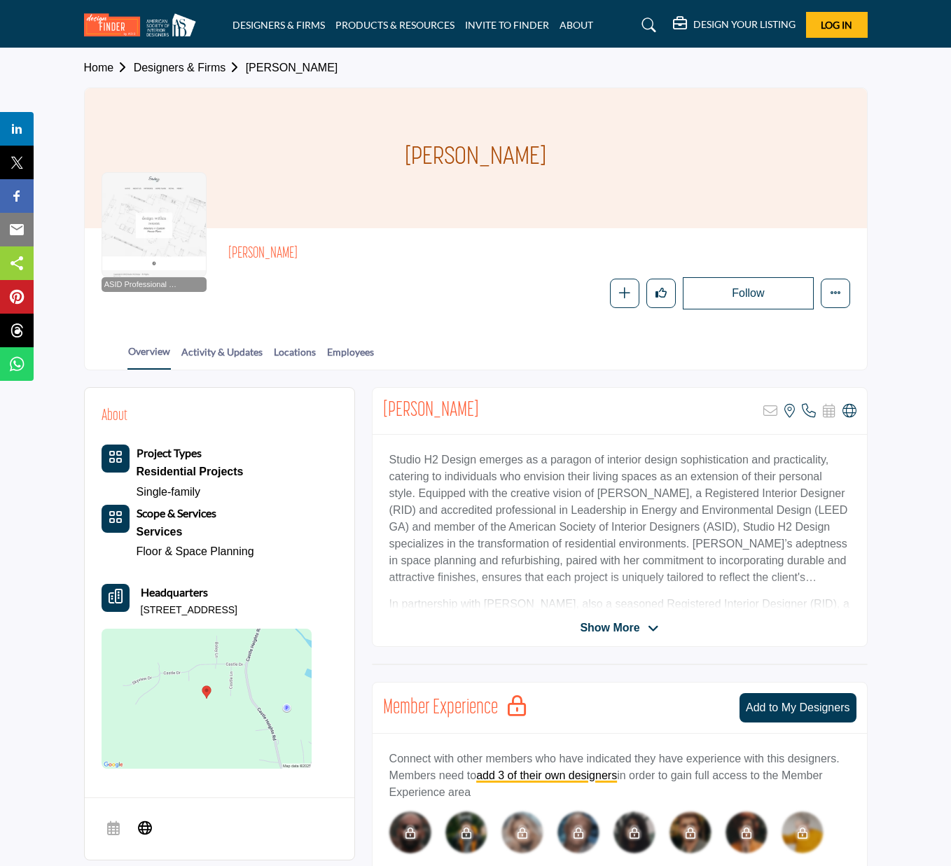
drag, startPoint x: 490, startPoint y: 410, endPoint x: 378, endPoint y: 415, distance: 112.2
click at [378, 415] on div "[PERSON_NAME] Sorry, but this listing is on a subscription plan which does not …" at bounding box center [620, 411] width 494 height 47
copy h2 "[PERSON_NAME]"
drag, startPoint x: 267, startPoint y: 609, endPoint x: 127, endPoint y: 609, distance: 139.4
click at [127, 609] on div "Headquarters [STREET_ADDRESS]" at bounding box center [207, 601] width 210 height 34
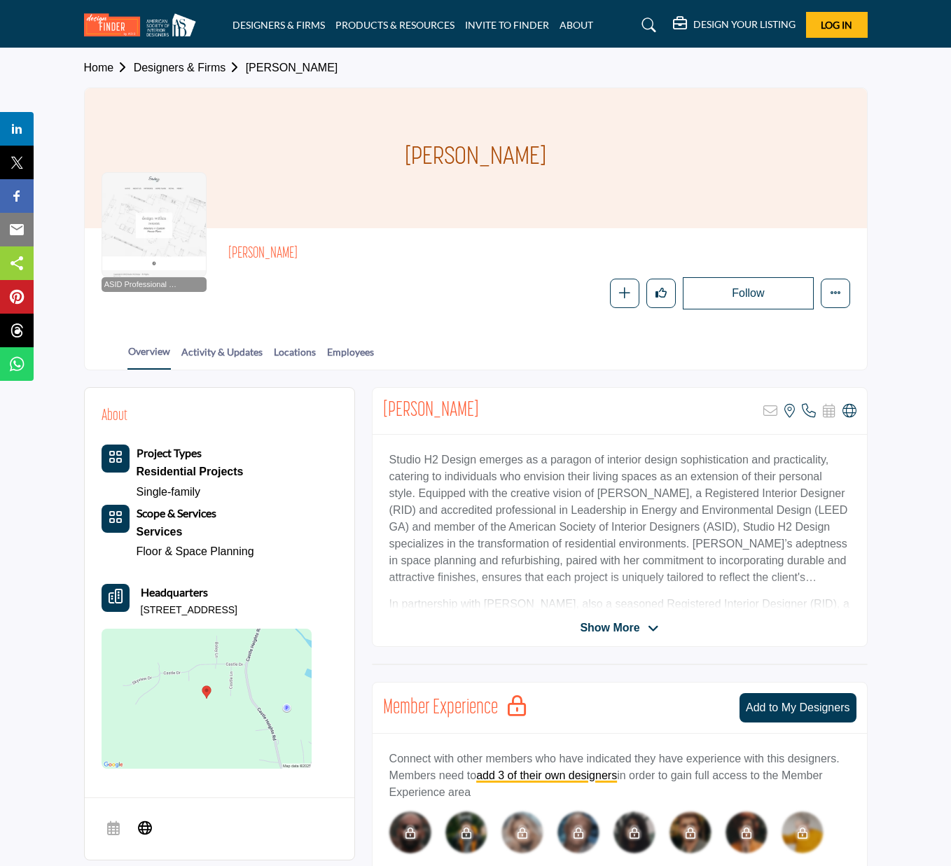
click at [139, 607] on div "Headquarters [STREET_ADDRESS]" at bounding box center [207, 601] width 210 height 34
drag, startPoint x: 264, startPoint y: 609, endPoint x: 158, endPoint y: 609, distance: 106.5
click at [143, 609] on p "[STREET_ADDRESS]" at bounding box center [189, 611] width 97 height 14
copy p "[STREET_ADDRESS]"
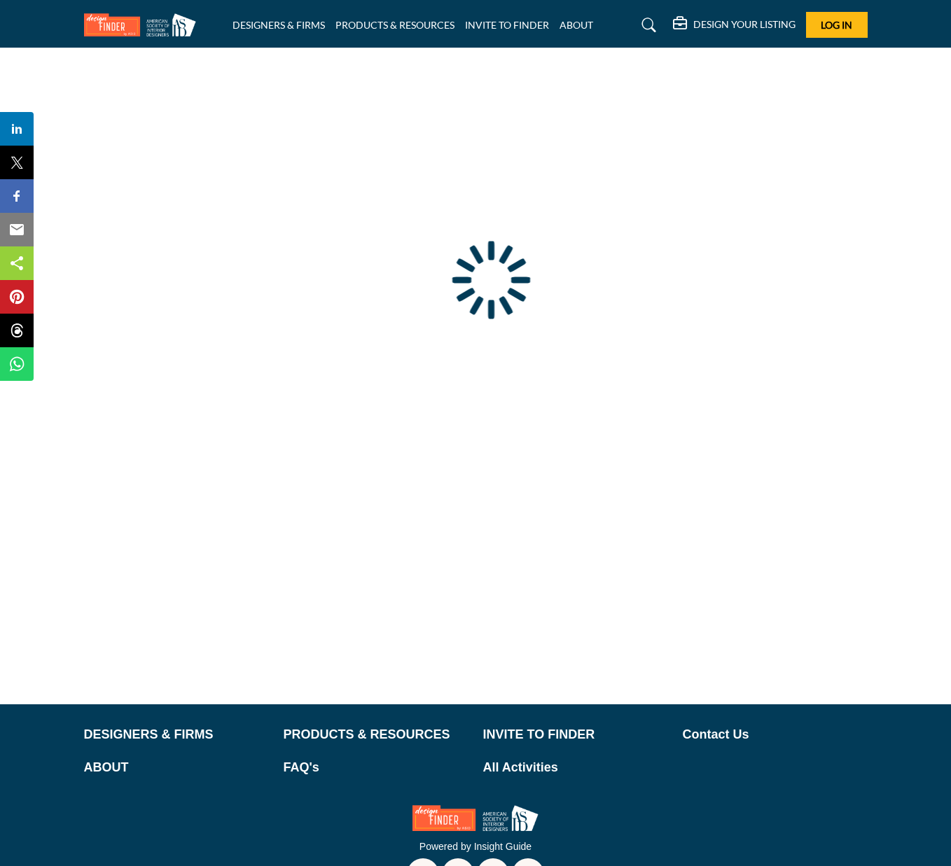
type input "**********"
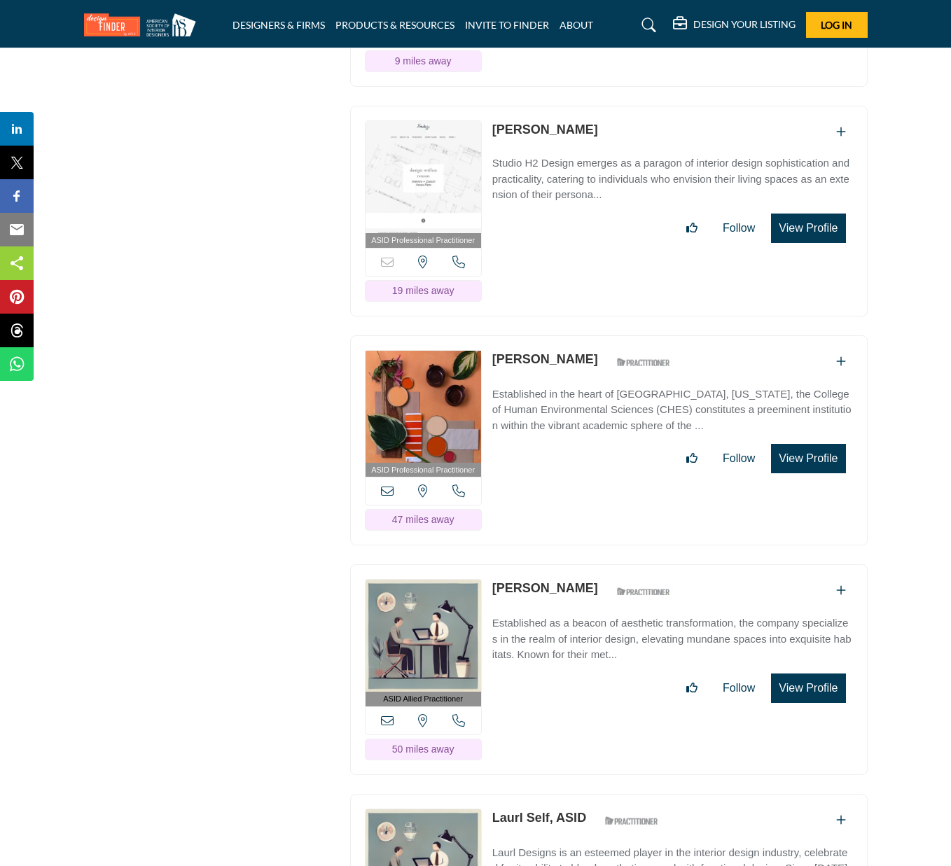
scroll to position [3563, 0]
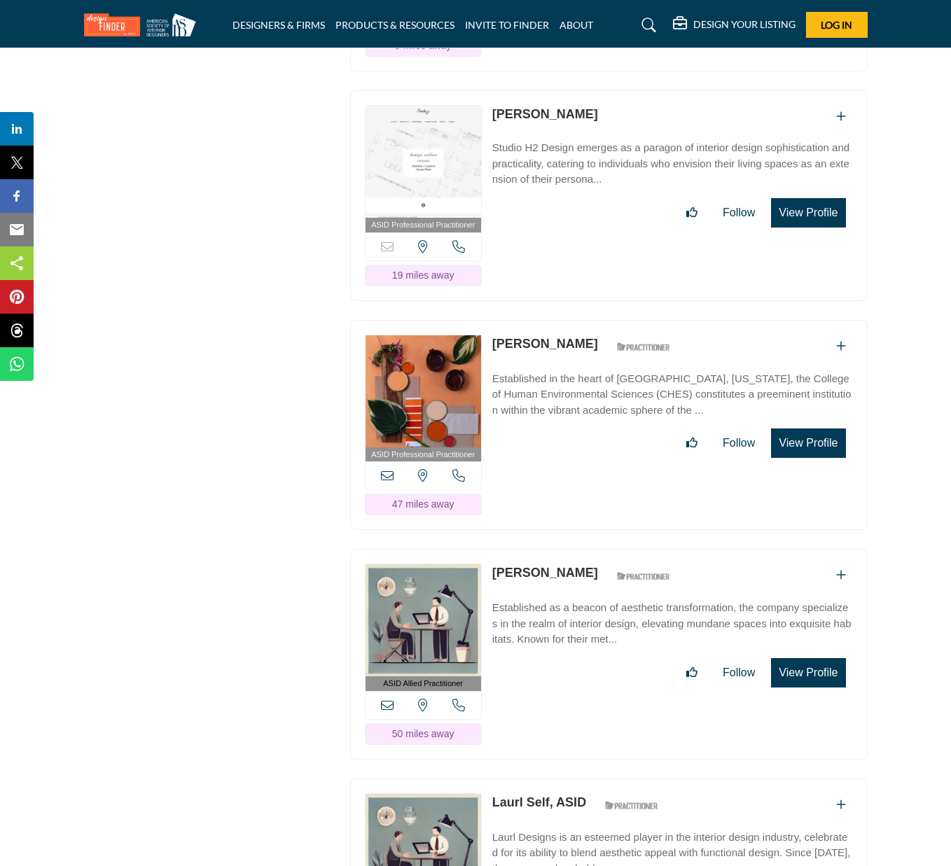
click at [553, 337] on link "[PERSON_NAME]" at bounding box center [545, 344] width 106 height 14
click at [557, 371] on p "Established in the heart of Tuscaloosa, Alabama, the College of Human Environme…" at bounding box center [672, 395] width 361 height 48
click at [523, 337] on link "[PERSON_NAME]" at bounding box center [545, 344] width 106 height 14
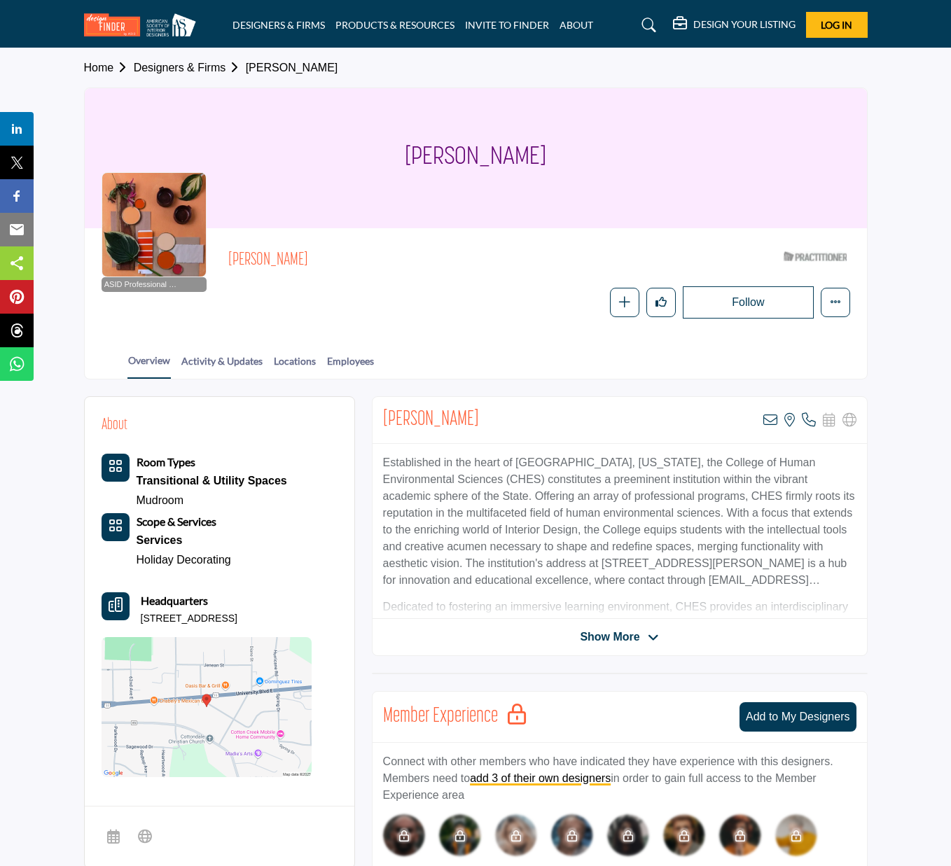
scroll to position [8, 0]
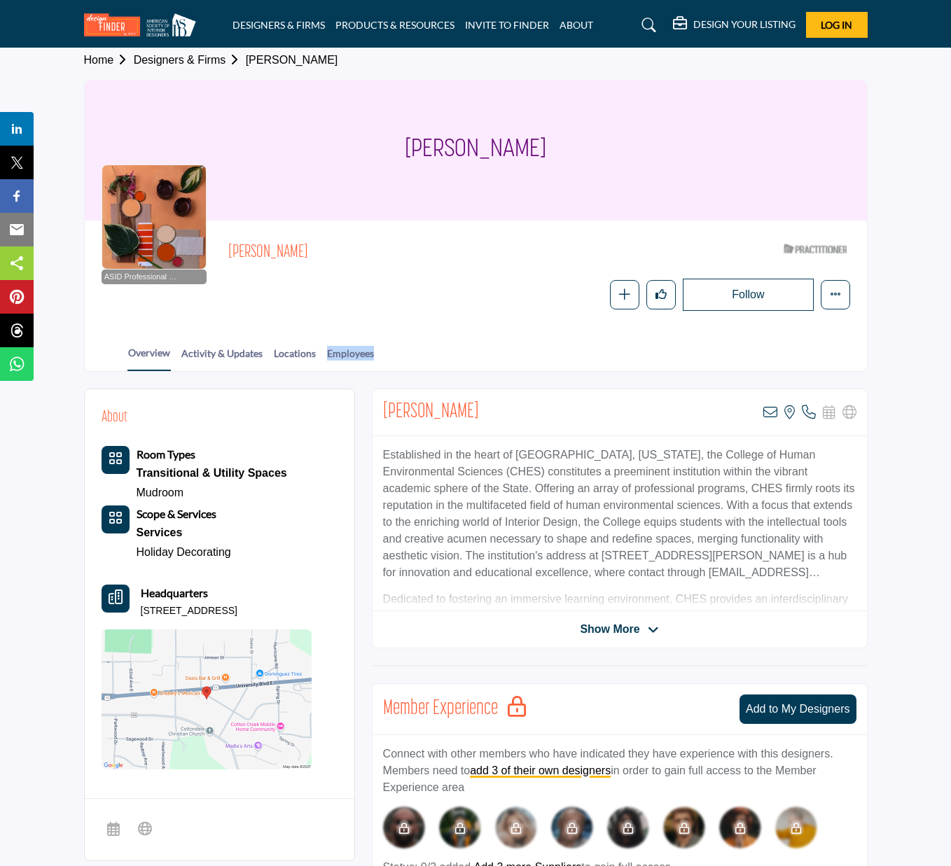
drag, startPoint x: 0, startPoint y: 0, endPoint x: 368, endPoint y: 413, distance: 552.6
click at [368, 413] on div "About Room Types Transitional & Utility Spaces Mudroom Scope & Services Service…" at bounding box center [476, 823] width 784 height 868
drag, startPoint x: 262, startPoint y: 607, endPoint x: 140, endPoint y: 609, distance: 121.9
click at [141, 609] on p "[STREET_ADDRESS]" at bounding box center [189, 611] width 97 height 14
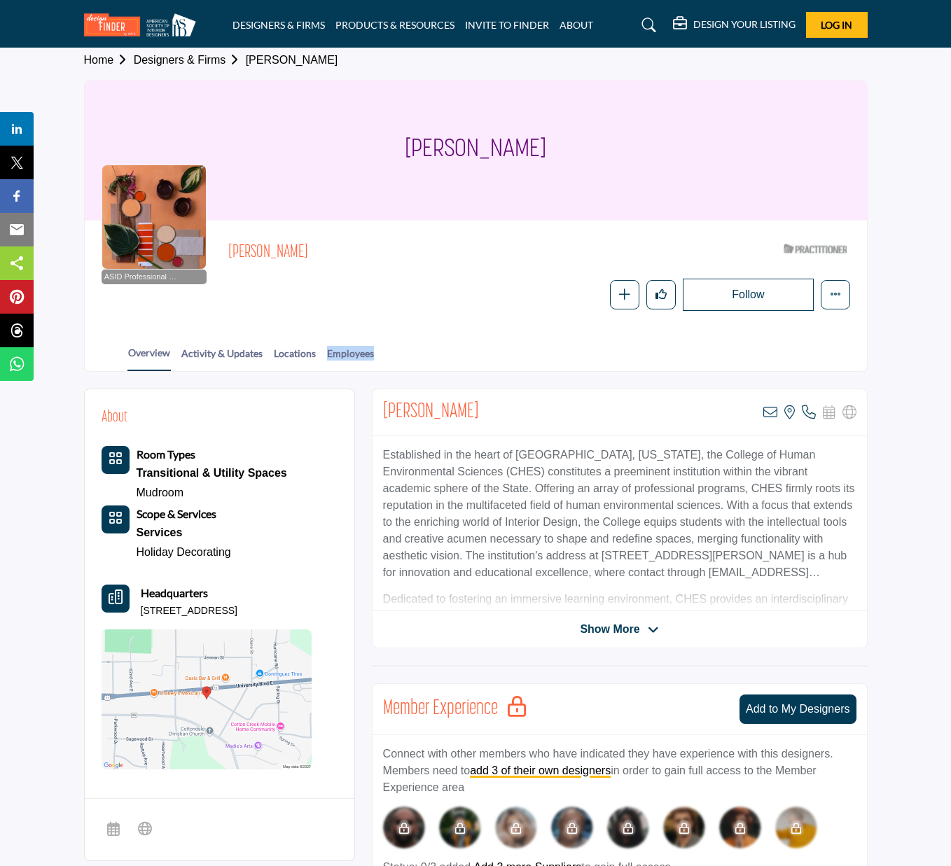
copy p "6625 Spring Dr, 35453-2059"
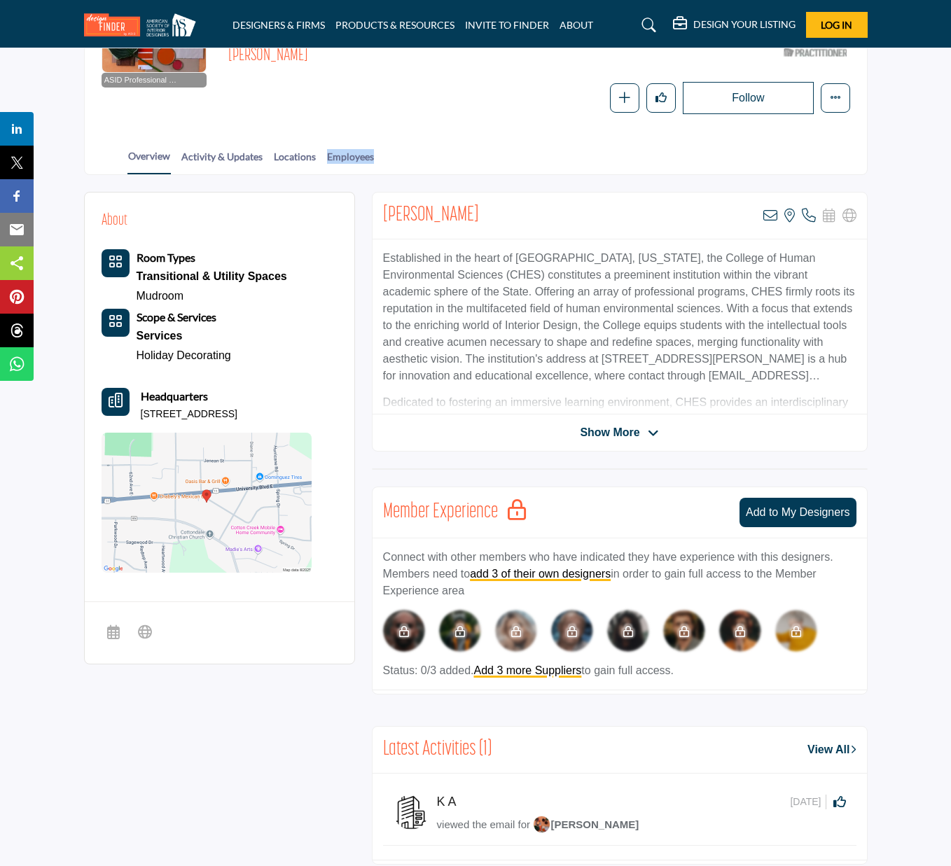
scroll to position [208, 0]
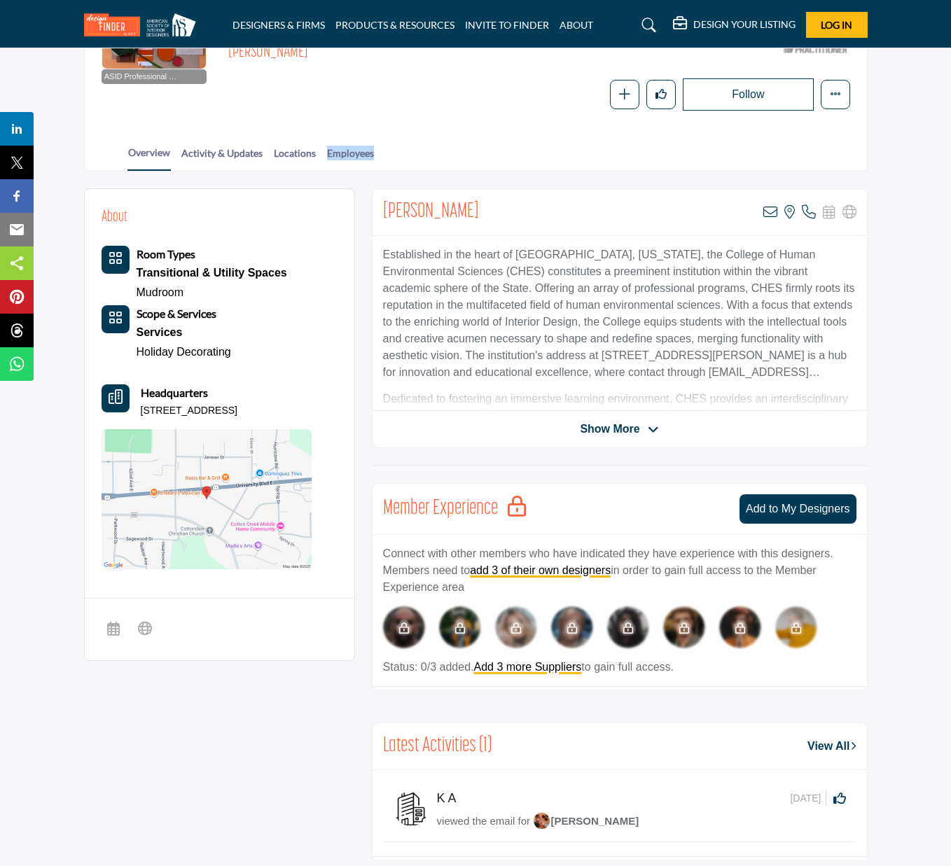
click at [211, 467] on img at bounding box center [207, 499] width 210 height 140
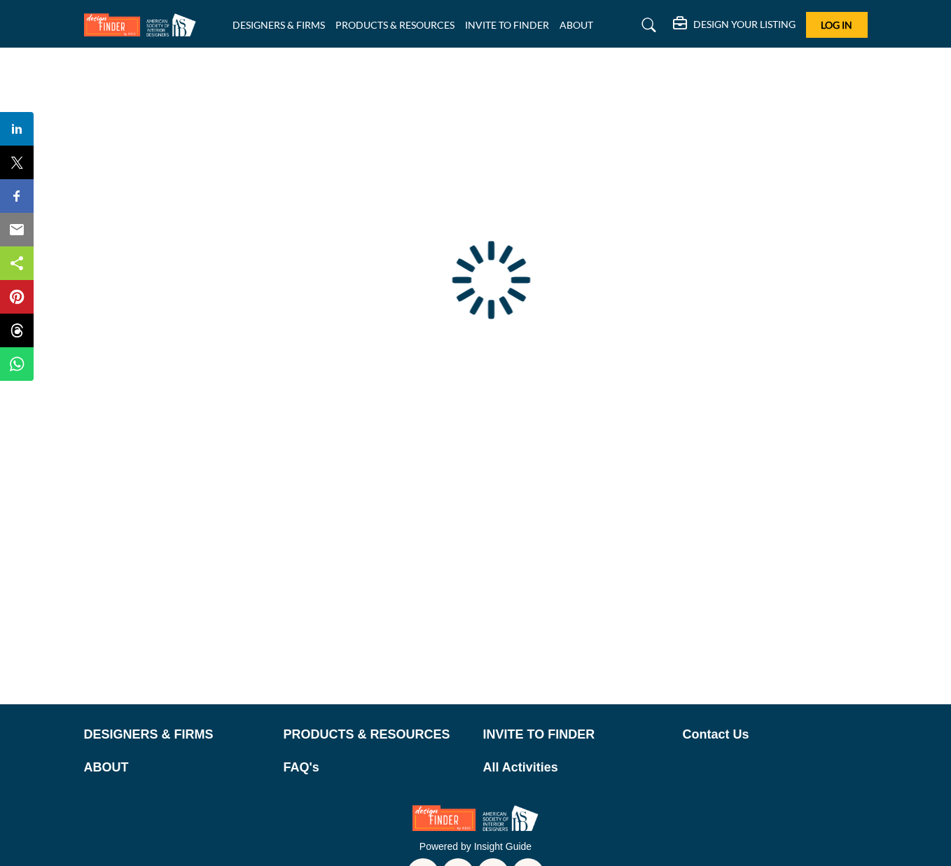
type input "**********"
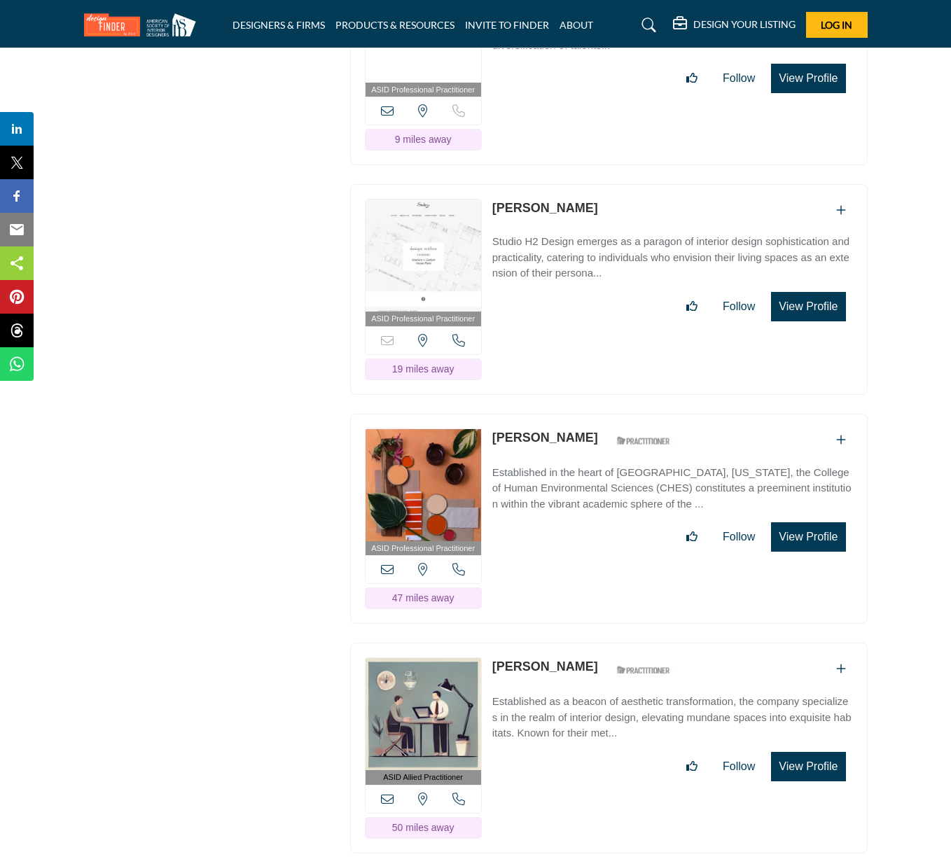
scroll to position [3471, 0]
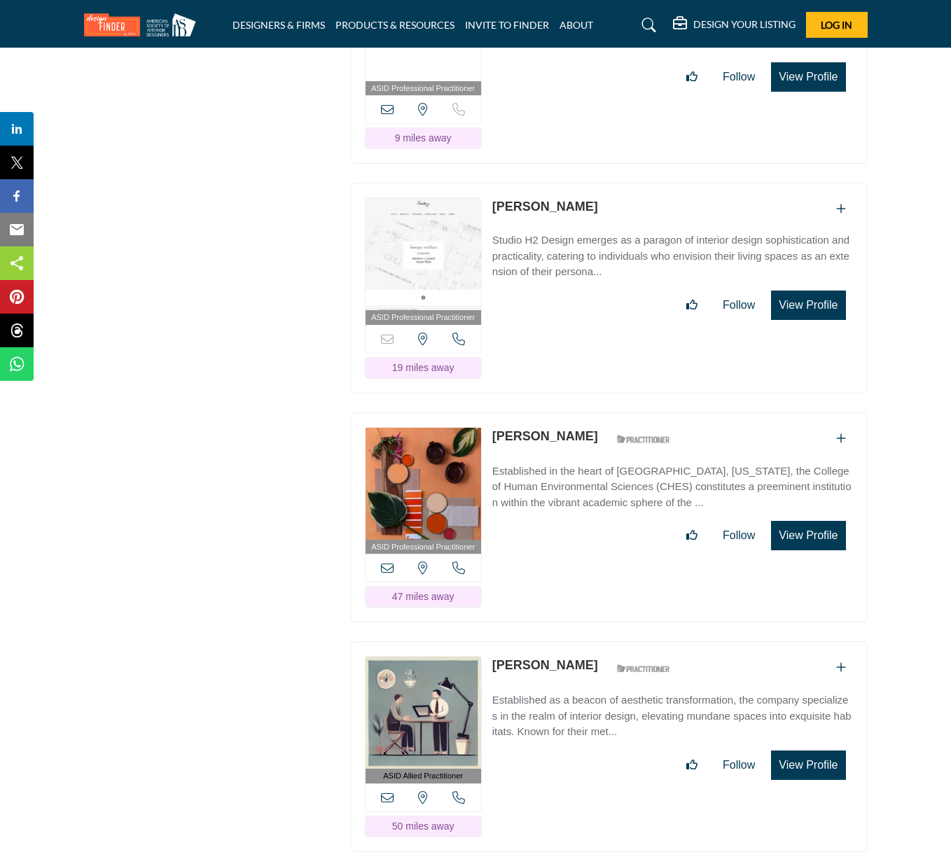
click at [569, 658] on link "[PERSON_NAME]" at bounding box center [545, 665] width 106 height 14
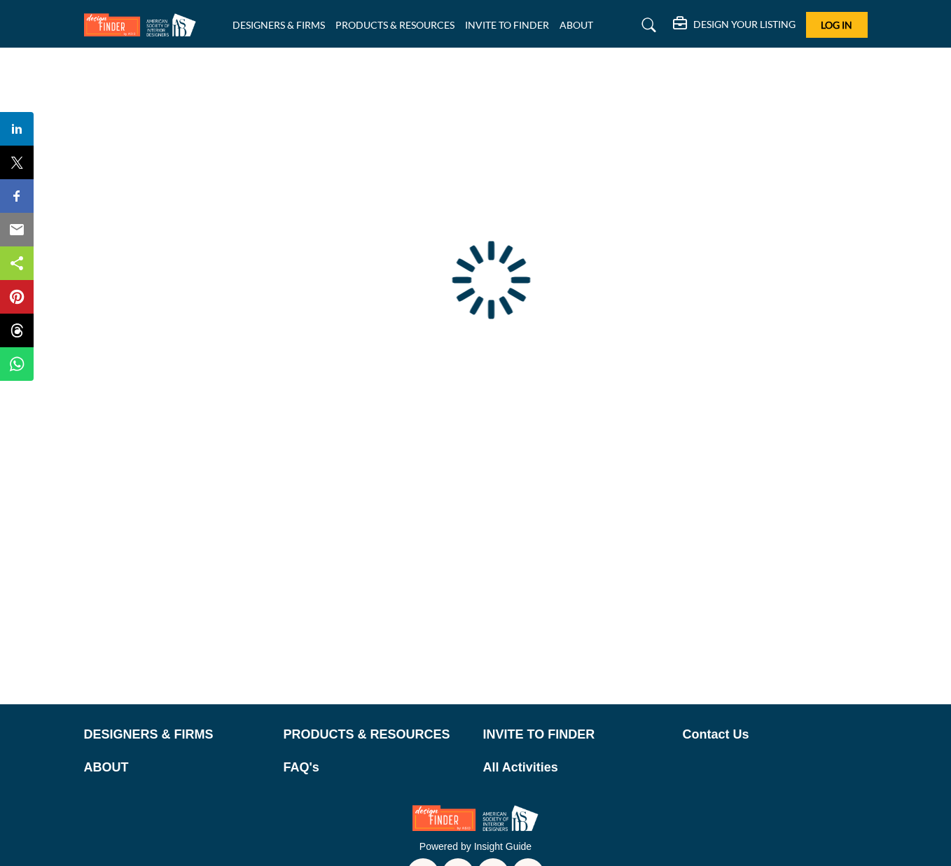
scroll to position [43, 0]
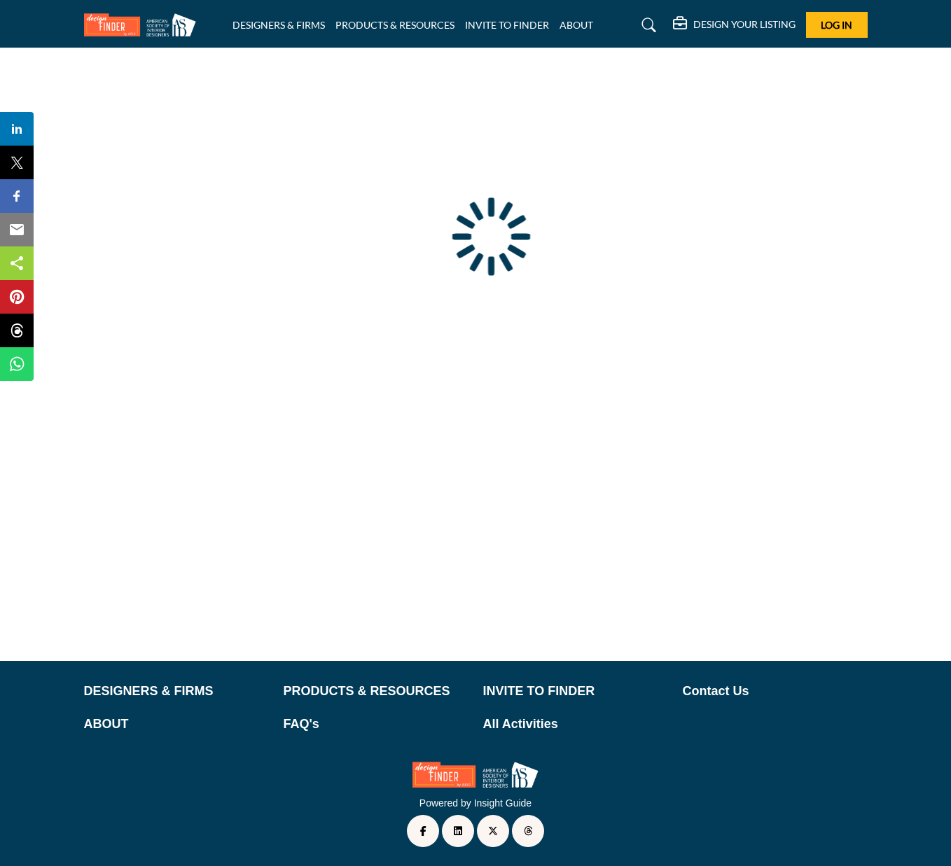
type input "**********"
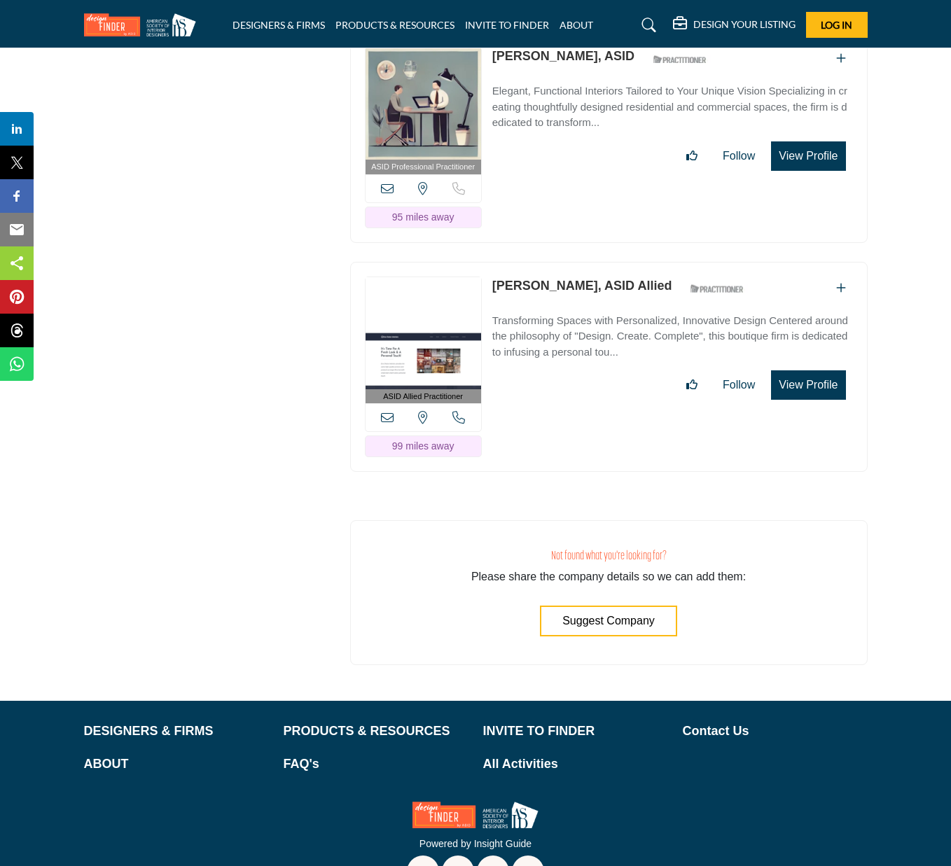
scroll to position [8677, 0]
